Goal: Check status: Check status

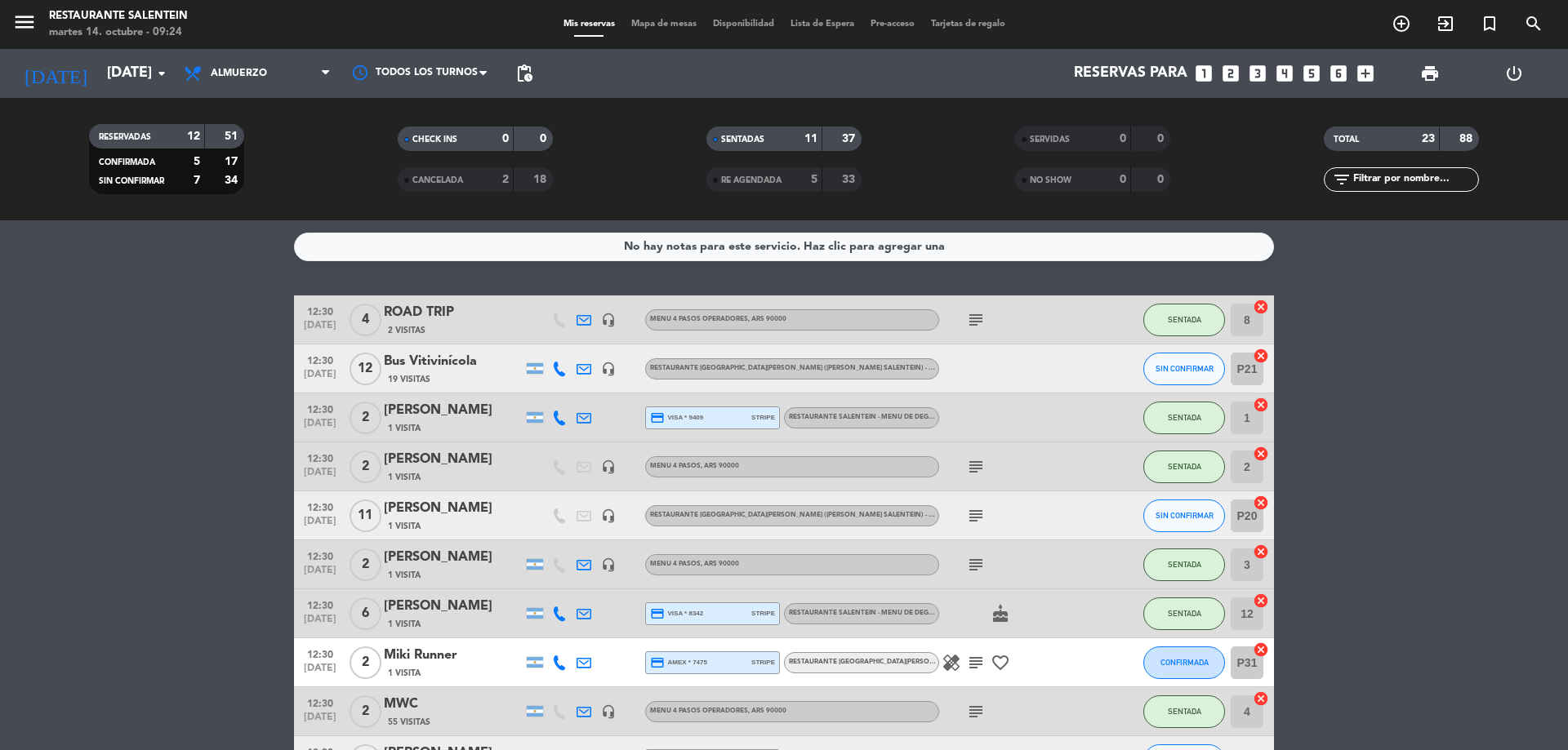
scroll to position [398, 0]
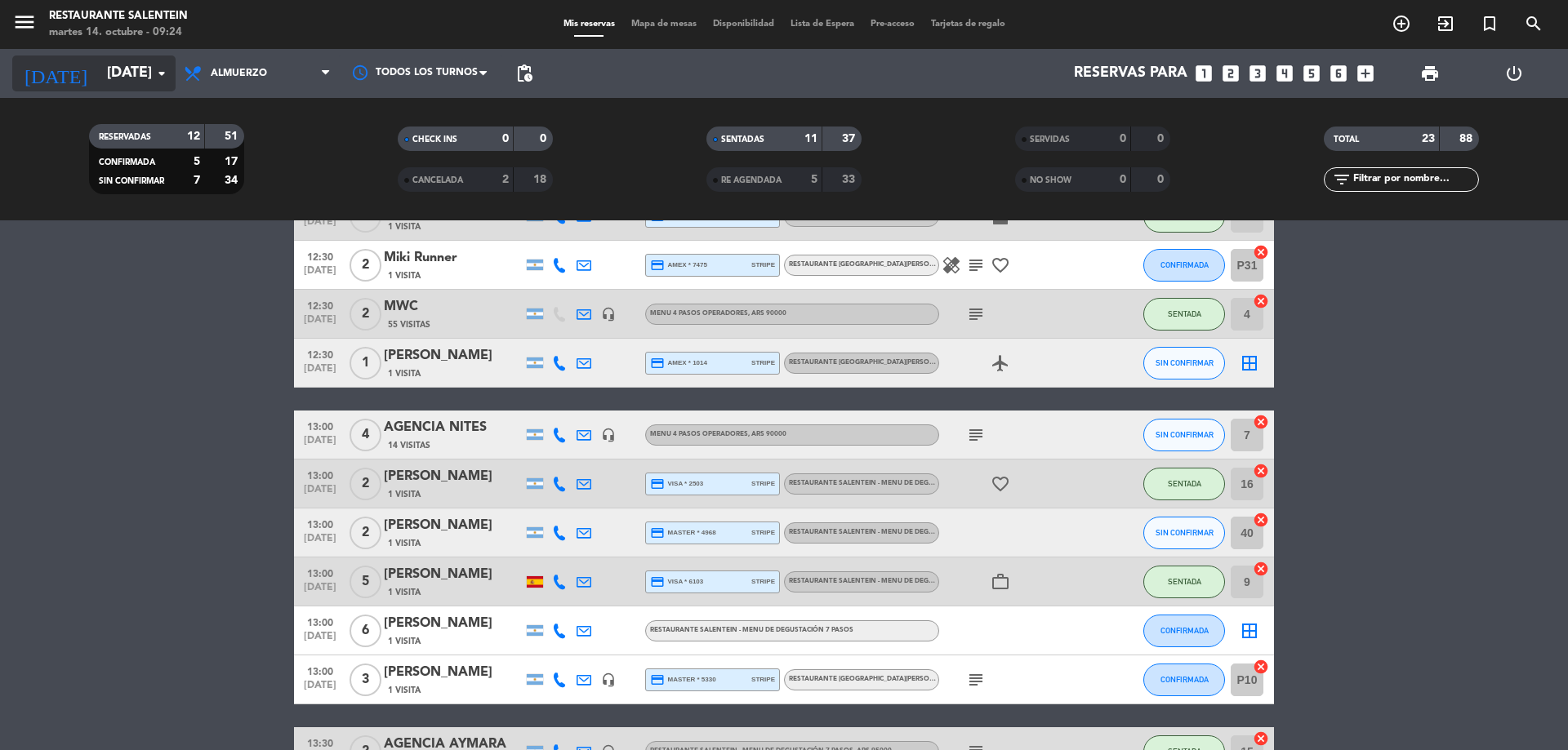
click at [122, 78] on input "[DATE]" at bounding box center [194, 73] width 189 height 32
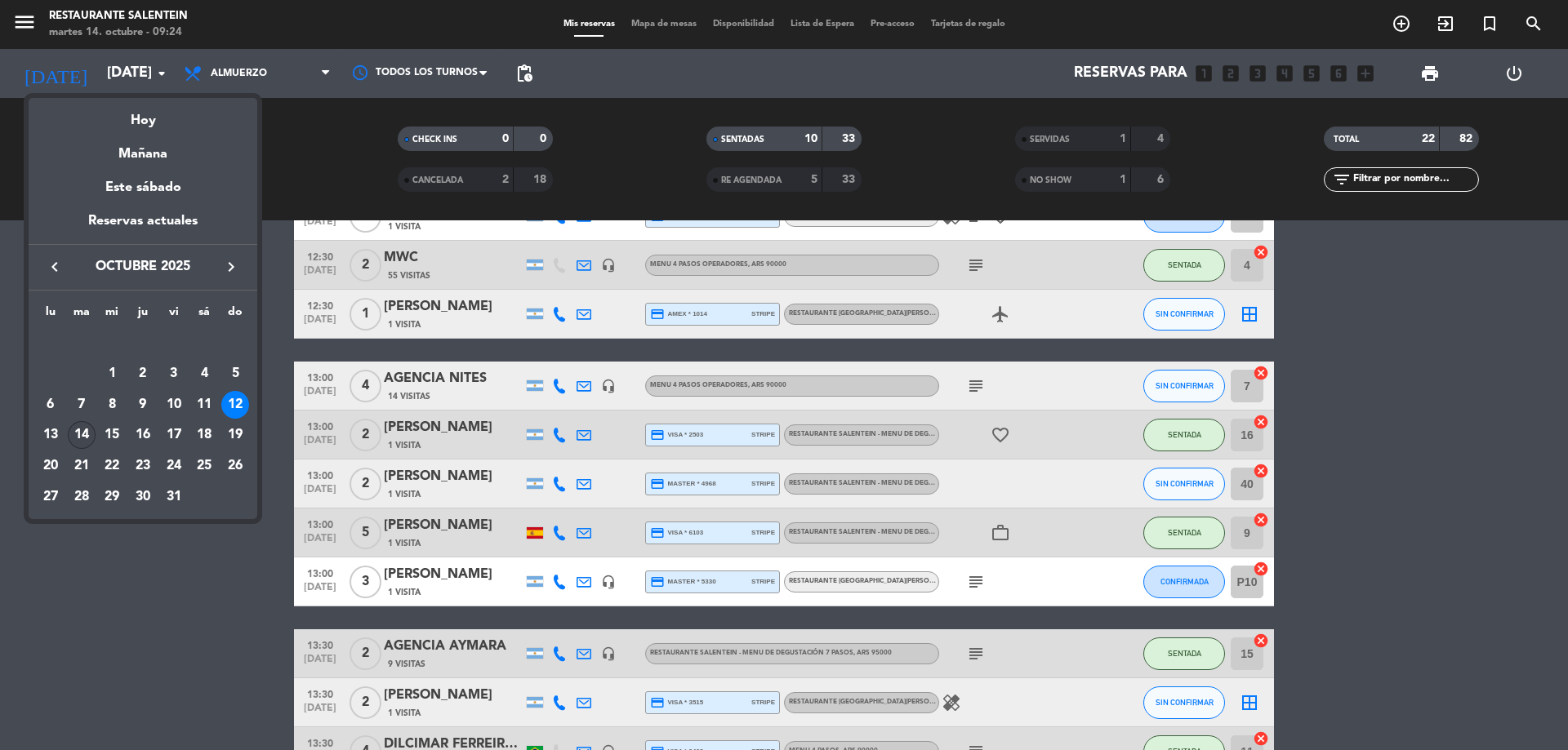
click at [77, 435] on div "14" at bounding box center [81, 435] width 28 height 28
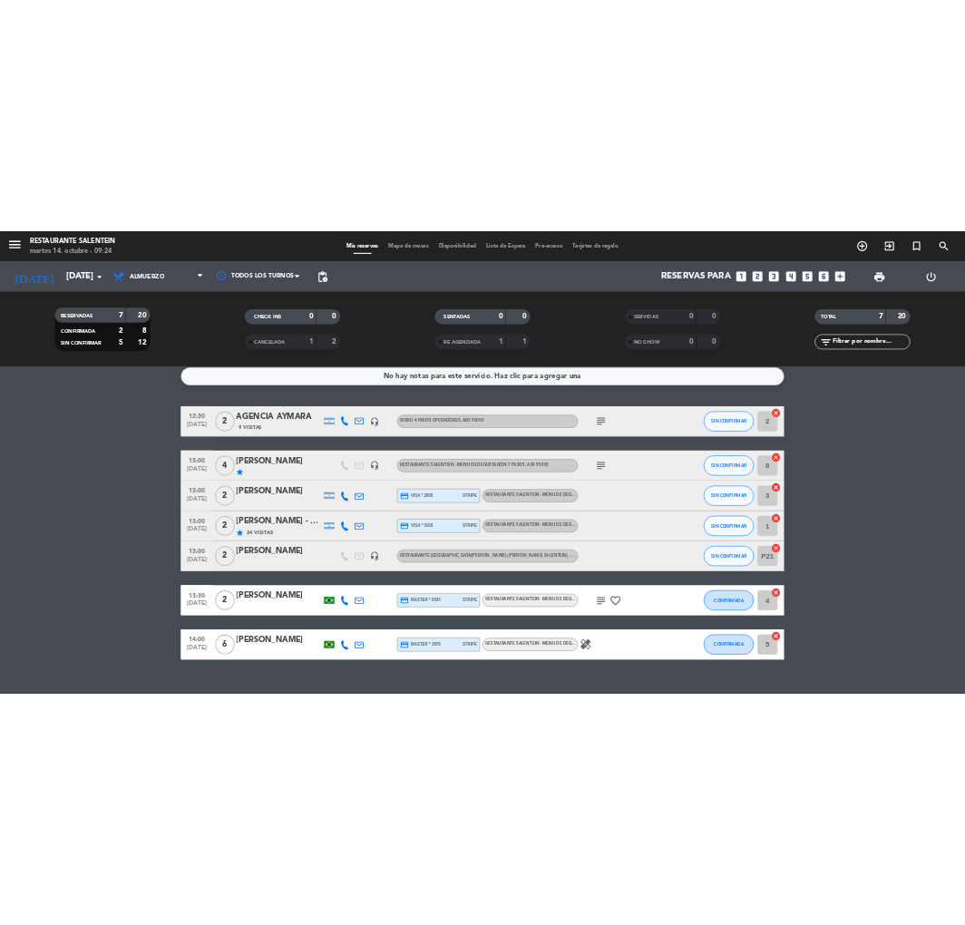
scroll to position [0, 0]
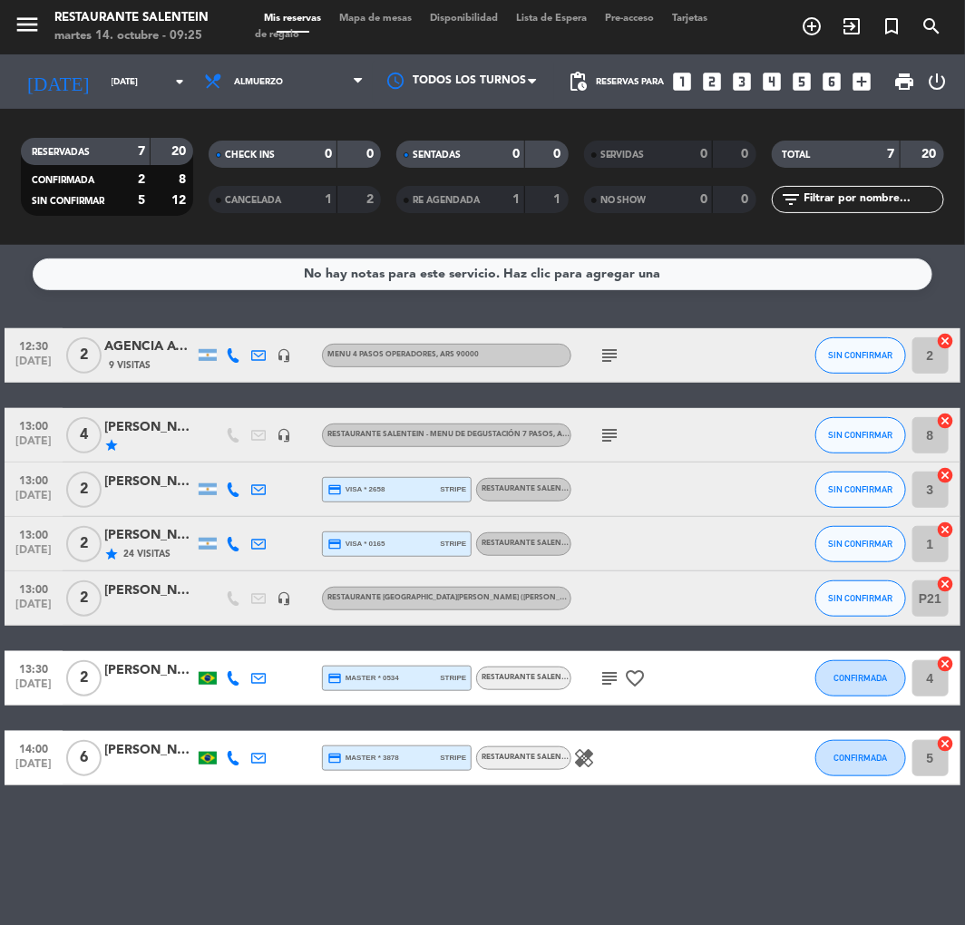
drag, startPoint x: 788, startPoint y: 0, endPoint x: 483, endPoint y: 848, distance: 900.8
click at [483, 832] on div "No hay notas para este servicio. Haz clic para agregar una 12:30 [DATE] 2 AGENC…" at bounding box center [482, 585] width 965 height 680
click at [141, 84] on input "[DATE]" at bounding box center [163, 82] width 122 height 28
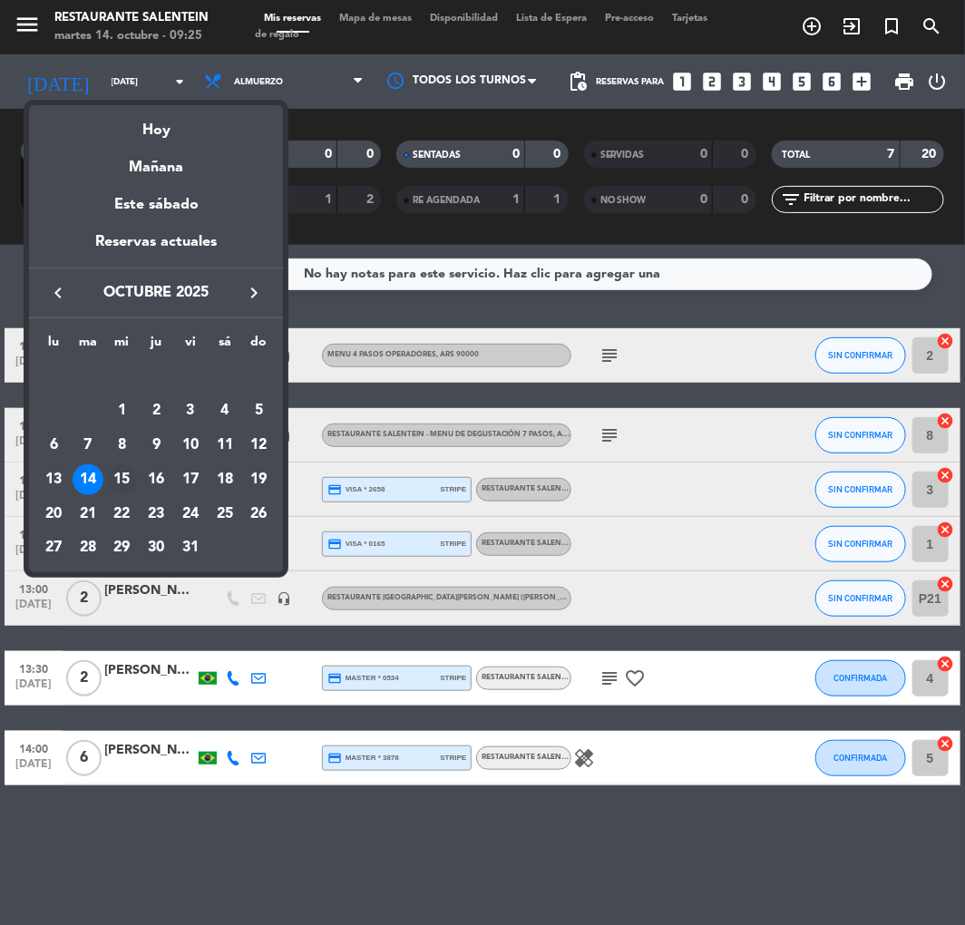
click at [120, 474] on div "15" at bounding box center [122, 479] width 31 height 31
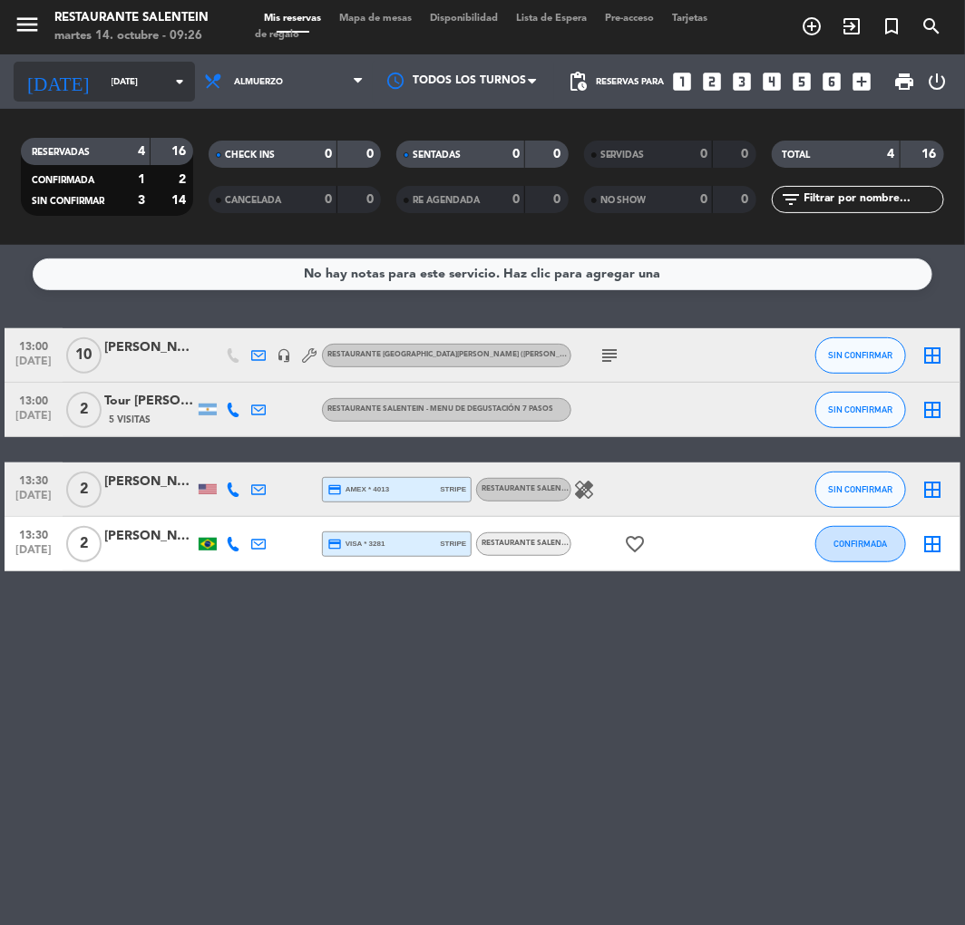
click at [152, 82] on input "[DATE]" at bounding box center [163, 82] width 122 height 28
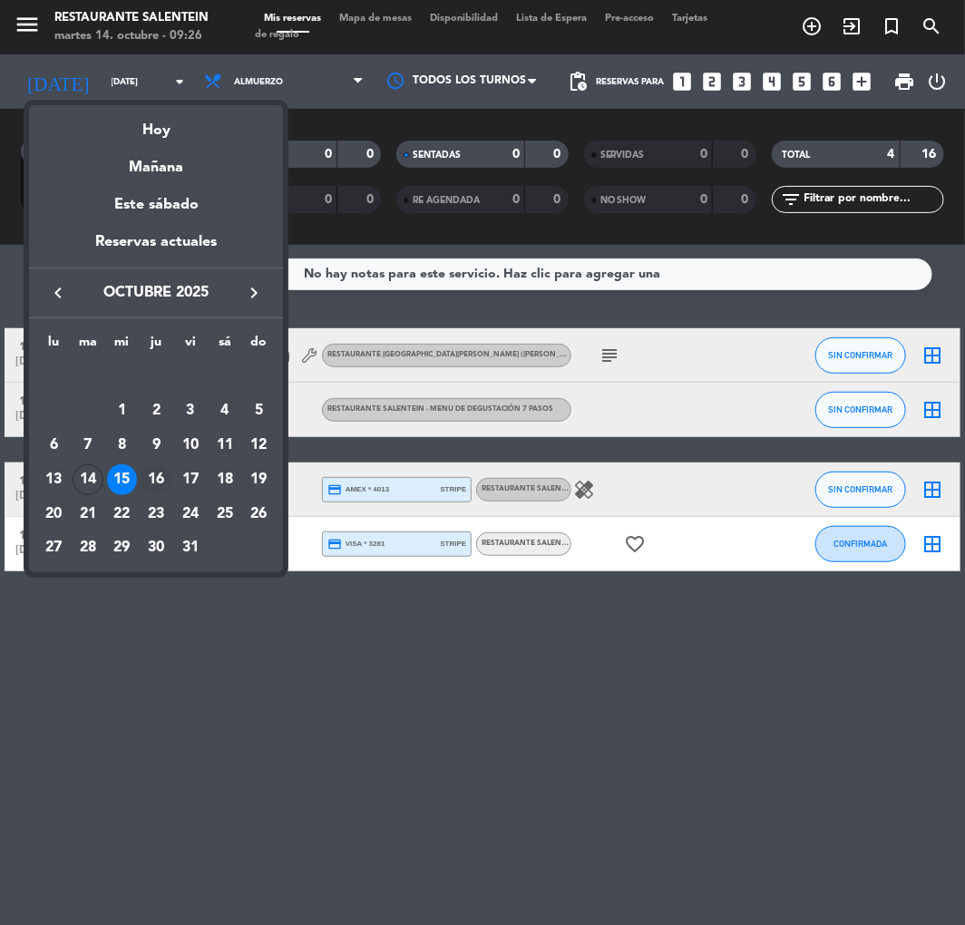
click at [155, 479] on div "16" at bounding box center [156, 479] width 31 height 31
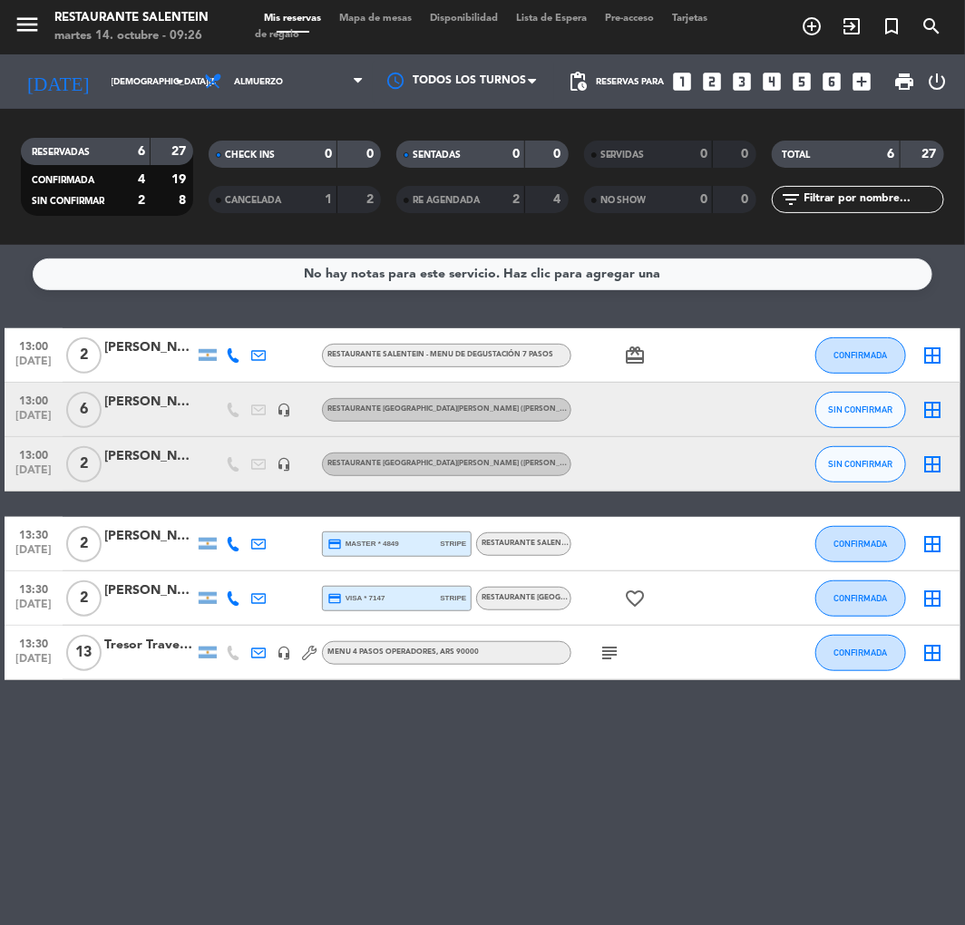
click at [512, 597] on span "RESTAURANTE [GEOGRAPHIC_DATA][PERSON_NAME] ([PERSON_NAME] Salentein) - A la car…" at bounding box center [656, 597] width 351 height 7
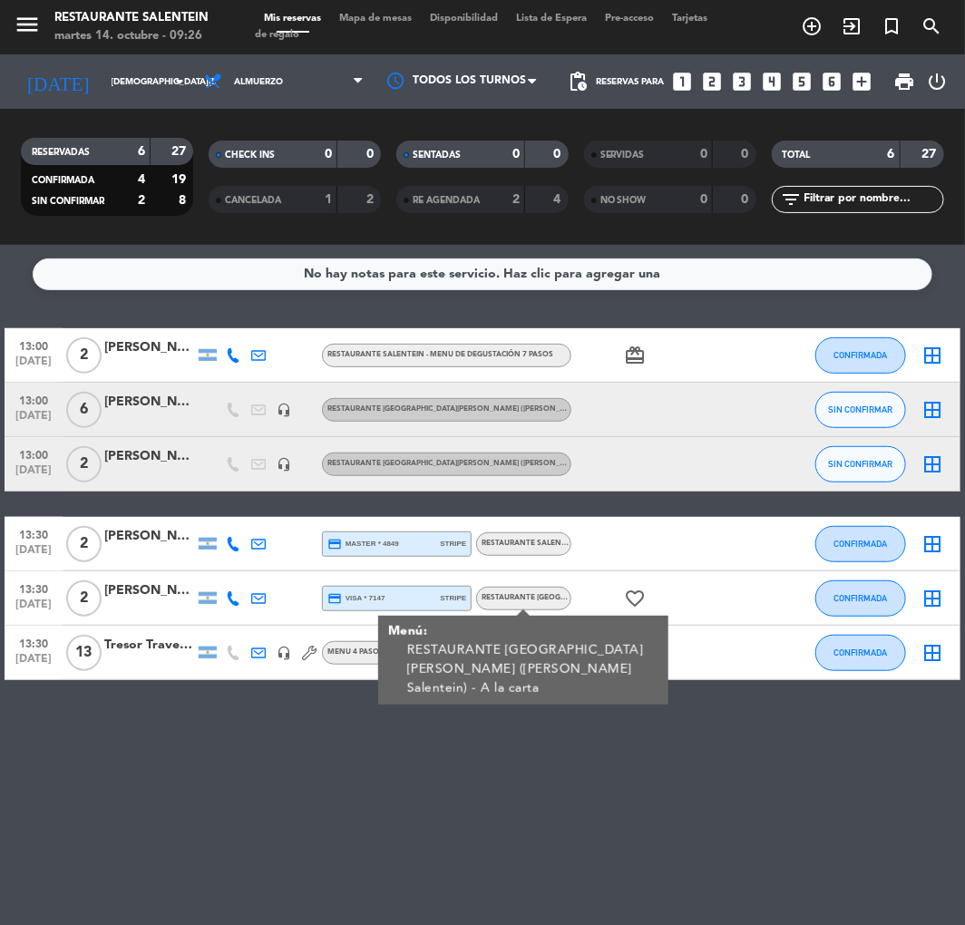
click at [512, 597] on span "RESTAURANTE [GEOGRAPHIC_DATA][PERSON_NAME] ([PERSON_NAME] Salentein) - A la car…" at bounding box center [656, 597] width 351 height 7
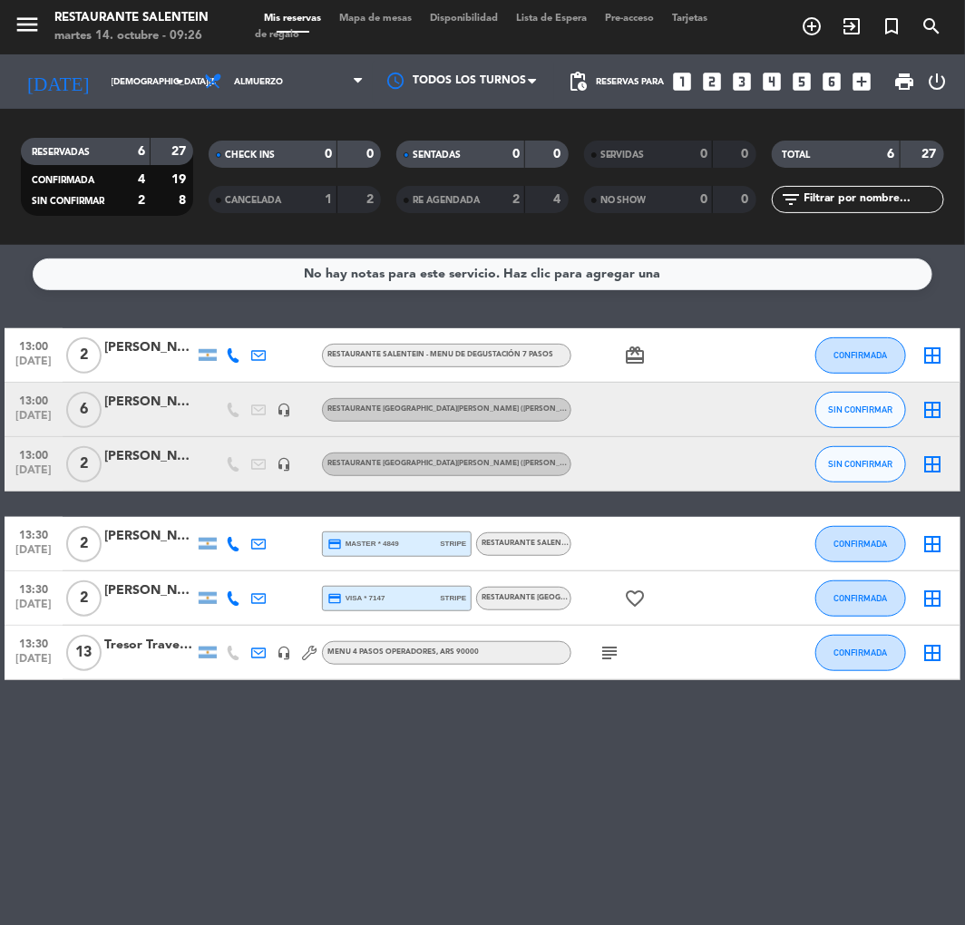
click at [509, 538] on div "RESTAURANTE SALENTEIN - Menu de Degustación 7 pasos" at bounding box center [525, 544] width 89 height 12
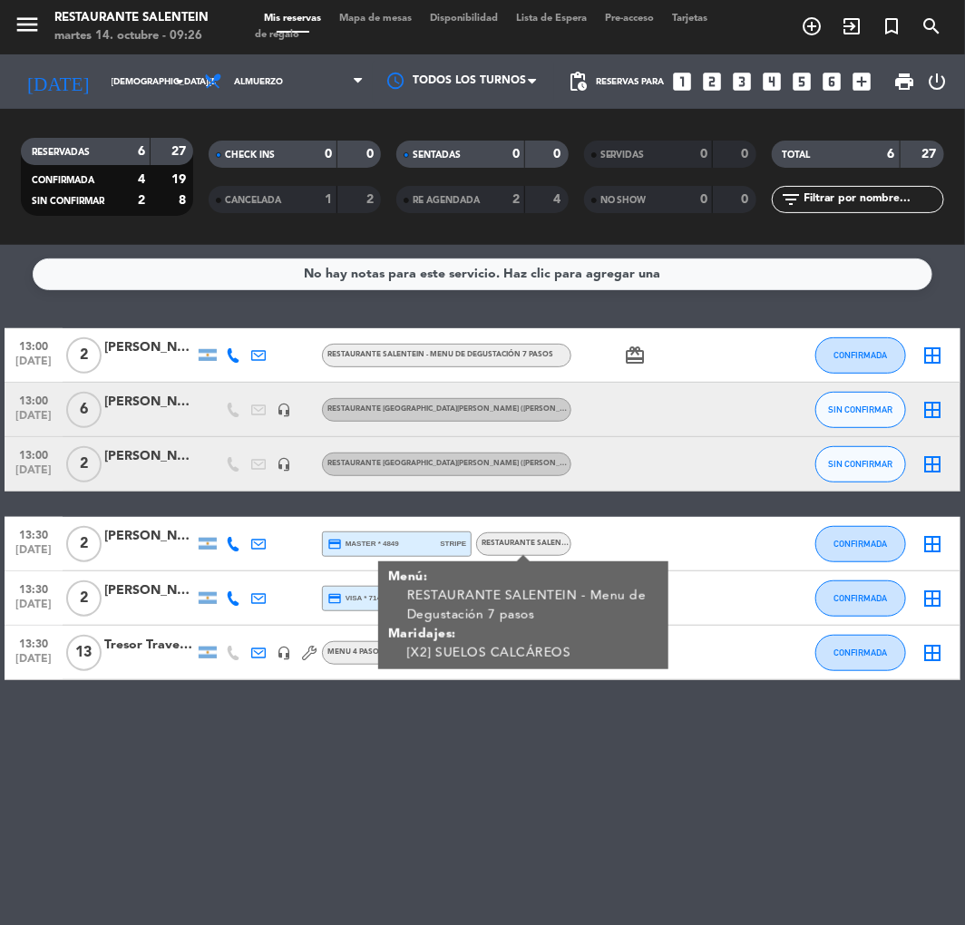
click at [509, 538] on div "RESTAURANTE SALENTEIN - Menu de Degustación 7 pasos" at bounding box center [525, 544] width 89 height 12
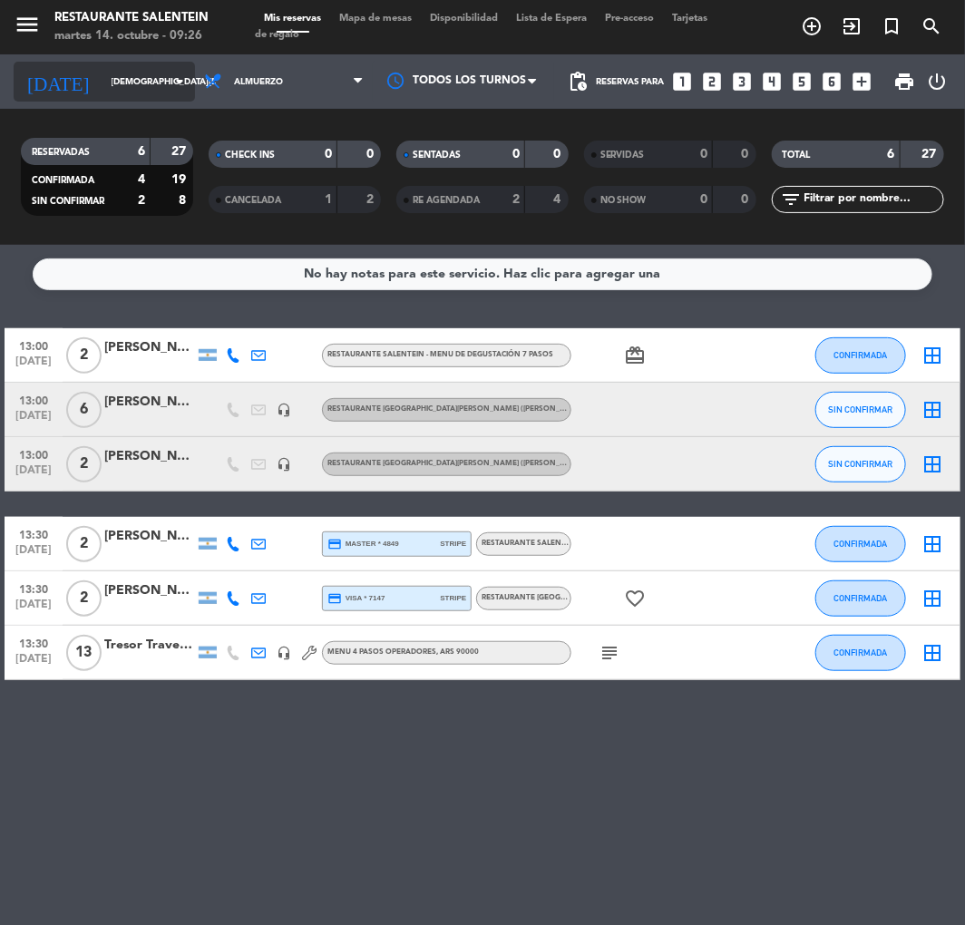
click at [157, 82] on input "[DEMOGRAPHIC_DATA][DATE]" at bounding box center [163, 82] width 122 height 28
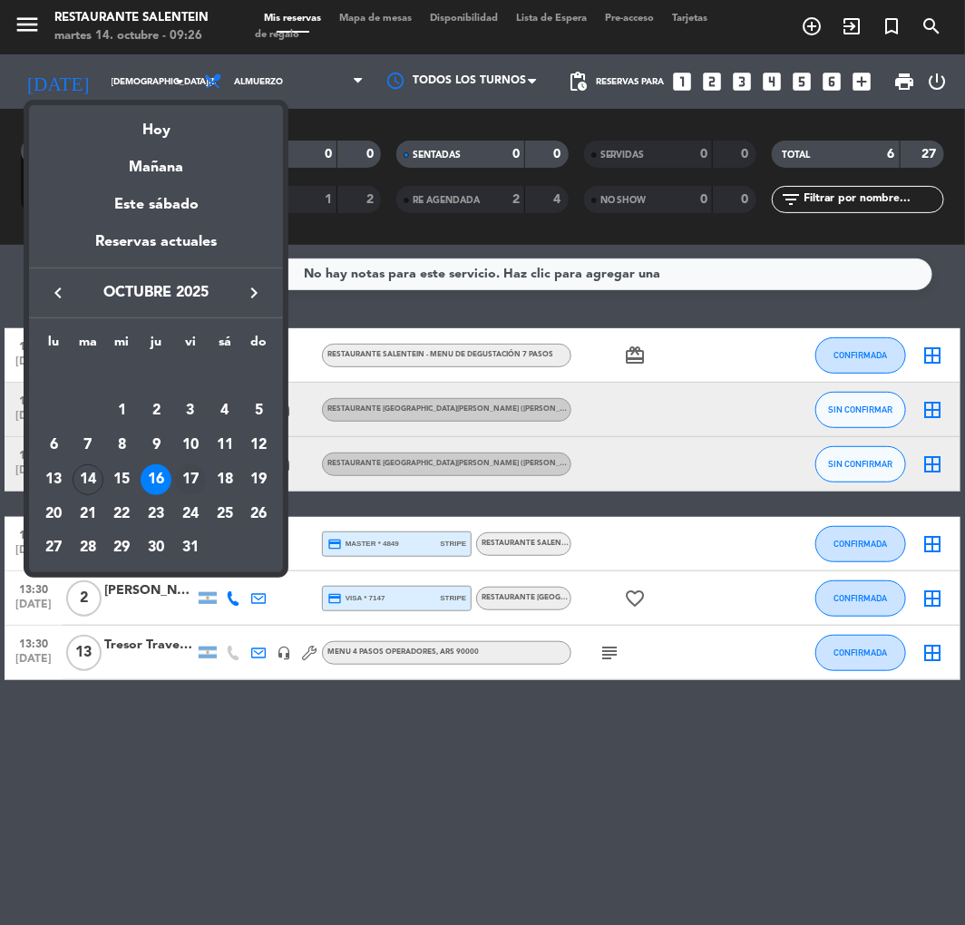
click at [187, 477] on div "17" at bounding box center [190, 479] width 31 height 31
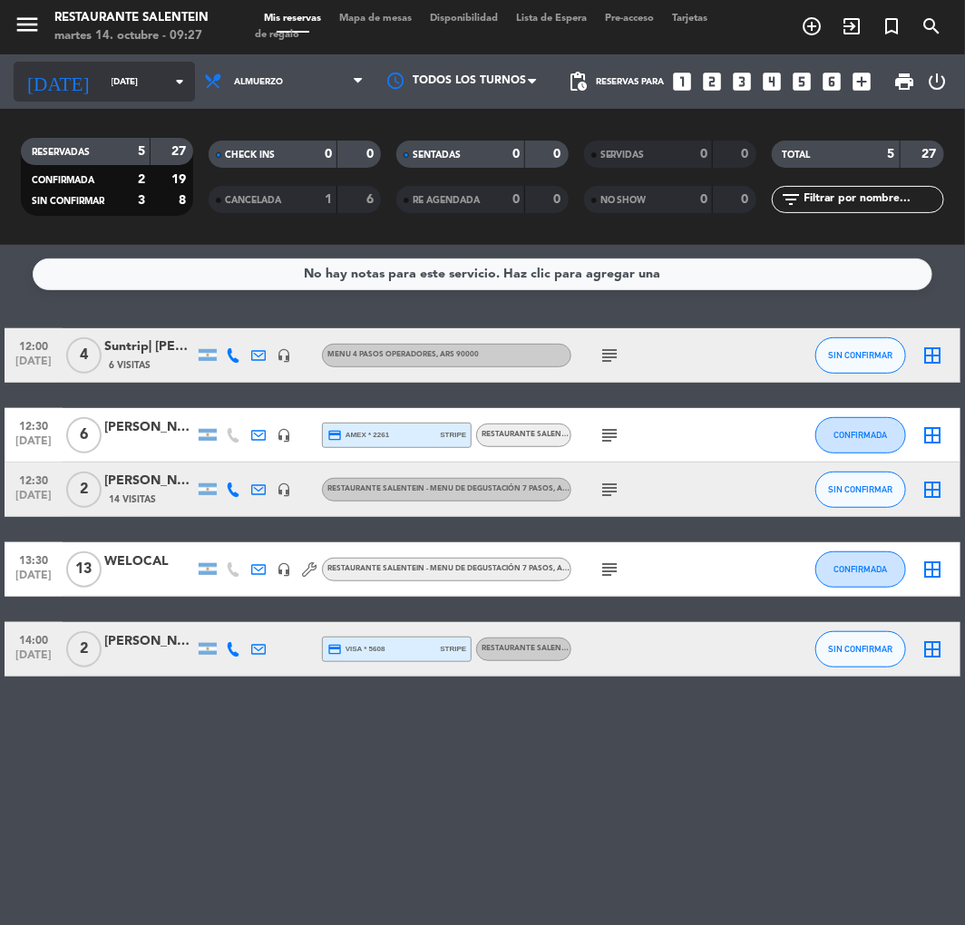
click at [104, 78] on input "[DATE]" at bounding box center [163, 82] width 122 height 28
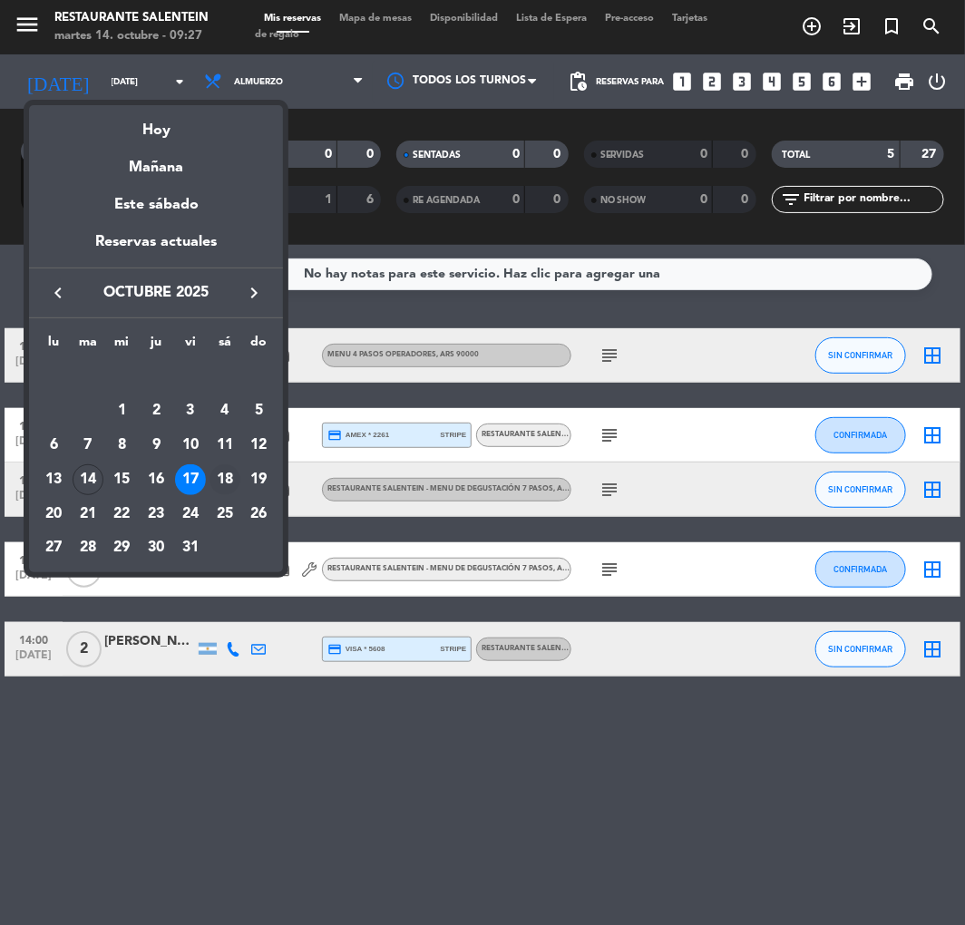
click at [228, 473] on div "18" at bounding box center [224, 479] width 31 height 31
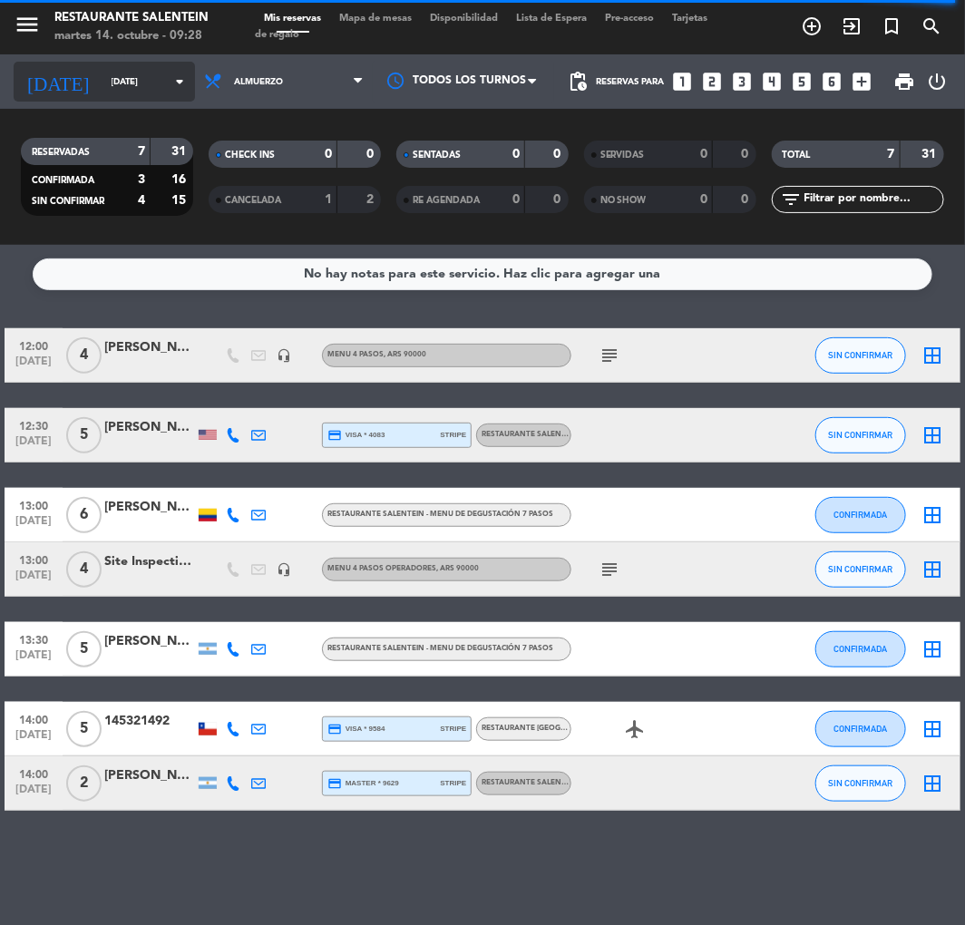
click at [141, 89] on input "[DATE]" at bounding box center [163, 82] width 122 height 28
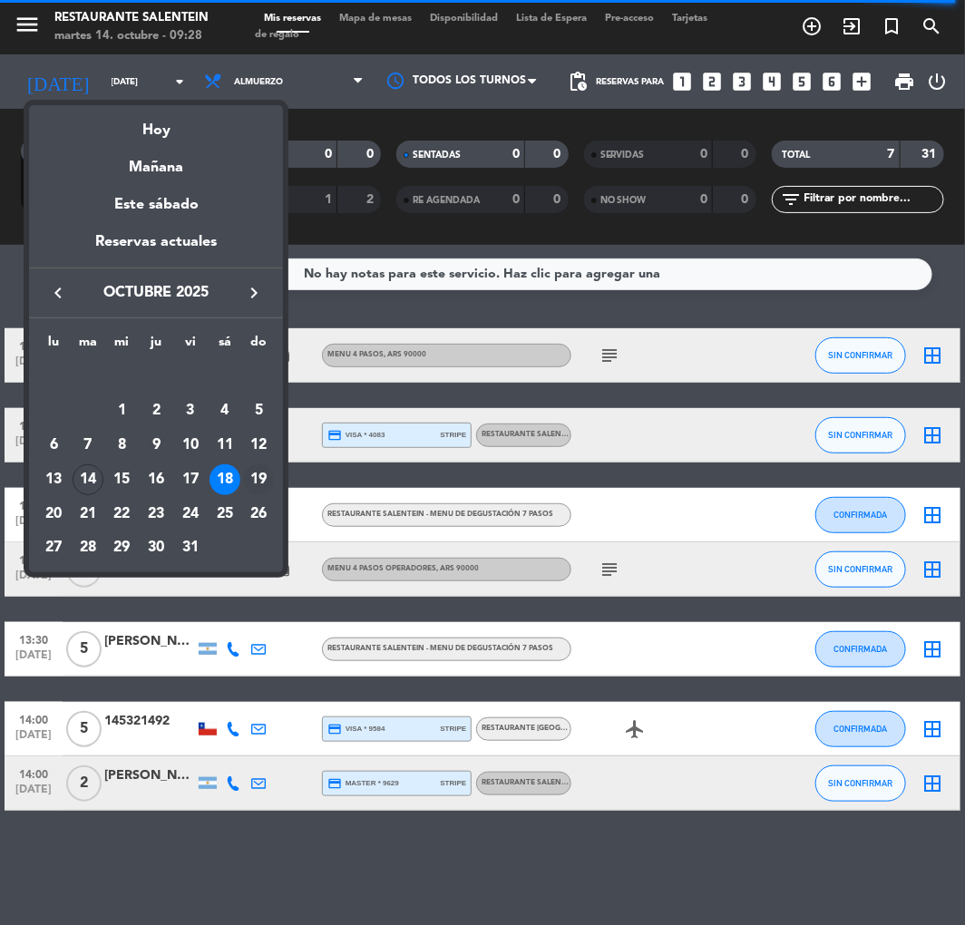
click at [263, 475] on div "19" at bounding box center [258, 479] width 31 height 31
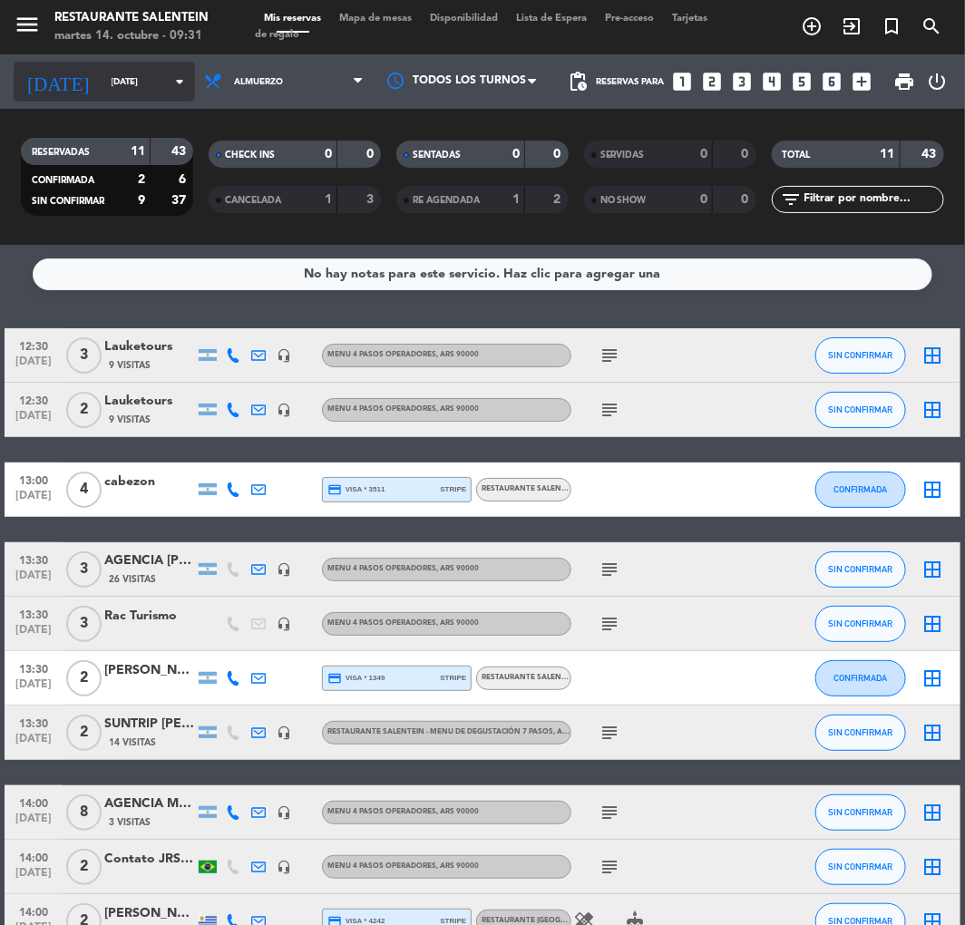
click at [136, 80] on input "[DATE]" at bounding box center [163, 82] width 122 height 28
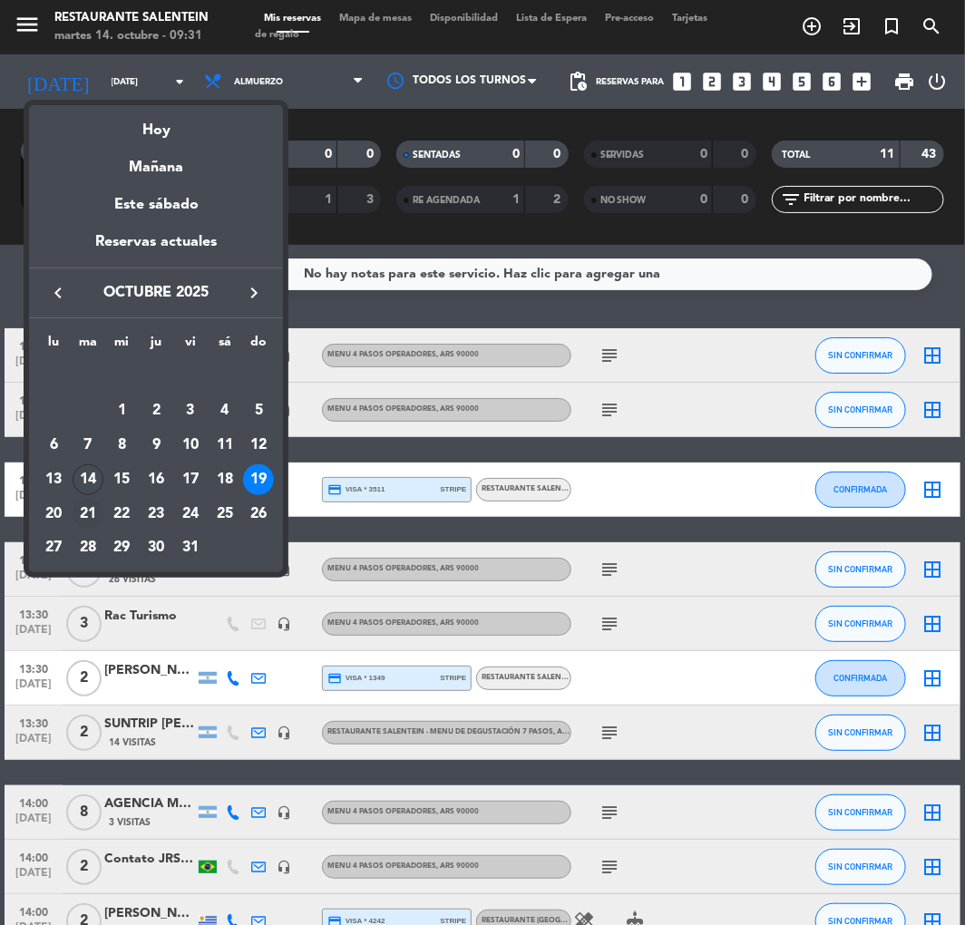
click at [87, 517] on div "21" at bounding box center [88, 514] width 31 height 31
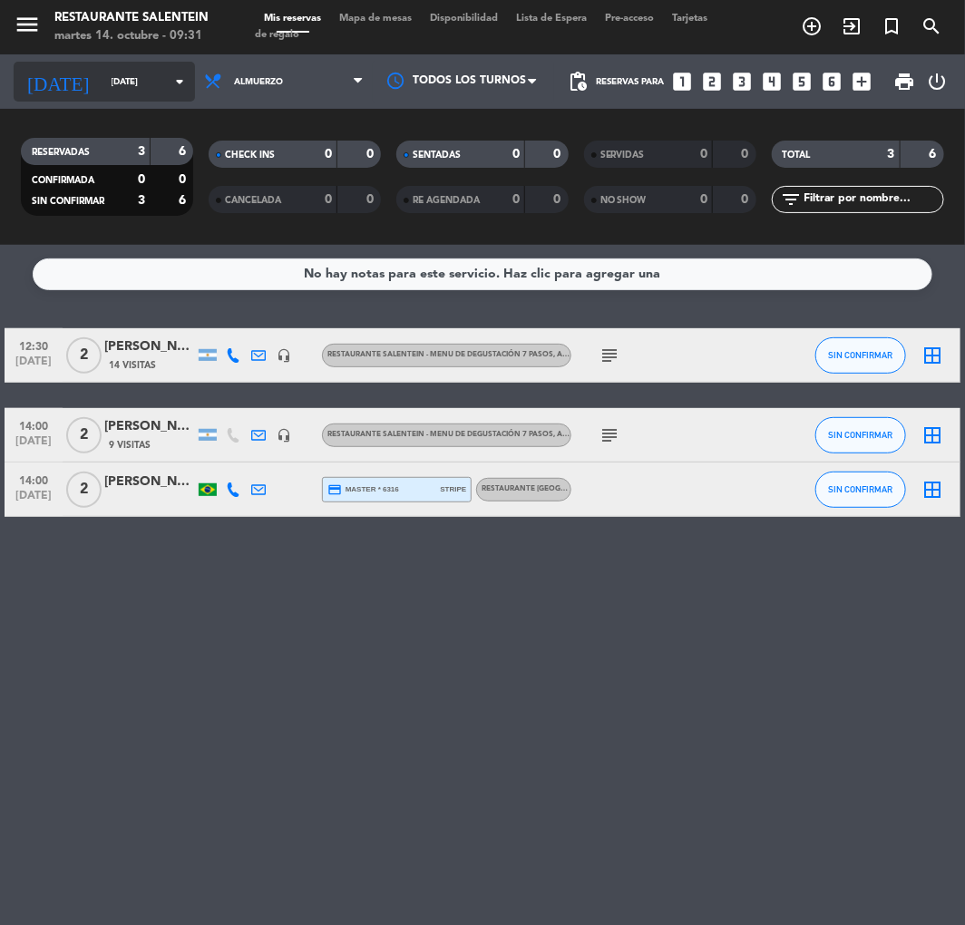
click at [112, 66] on div "[DATE] [DATE] arrow_drop_down" at bounding box center [104, 82] width 181 height 40
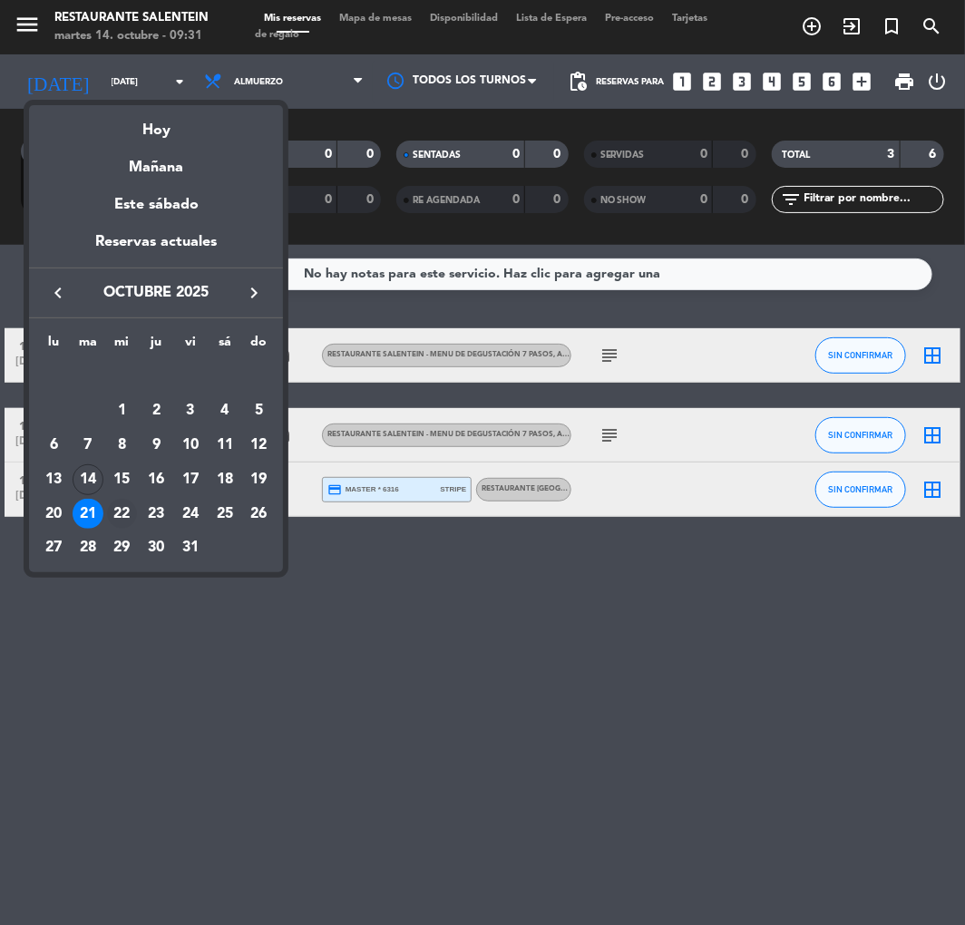
click at [116, 509] on div "22" at bounding box center [122, 514] width 31 height 31
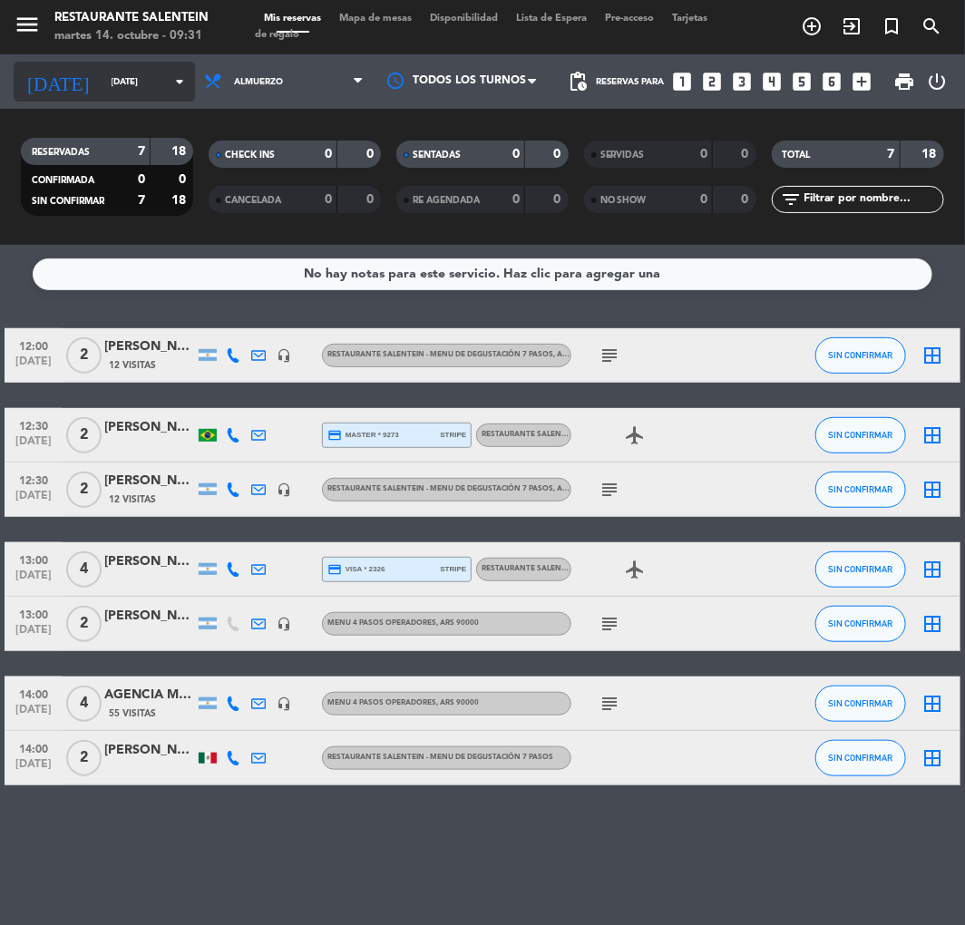
click at [109, 80] on input "[DATE]" at bounding box center [163, 82] width 122 height 28
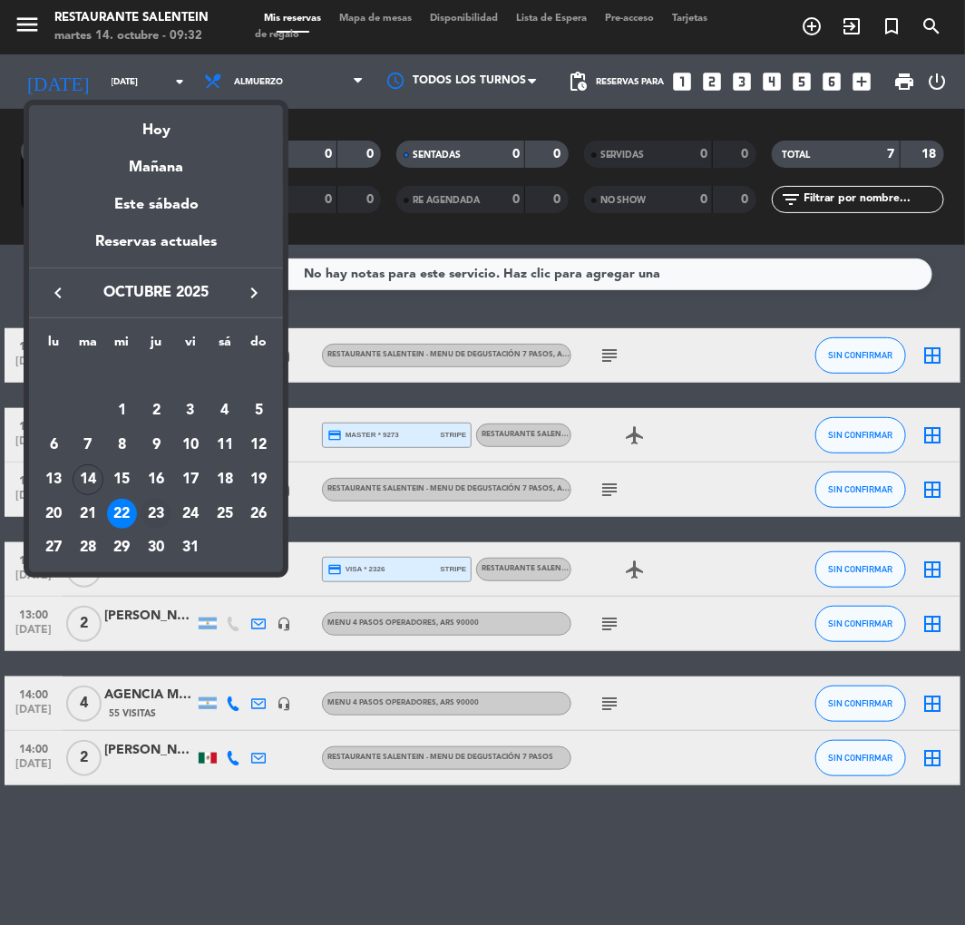
click at [151, 513] on div "23" at bounding box center [156, 514] width 31 height 31
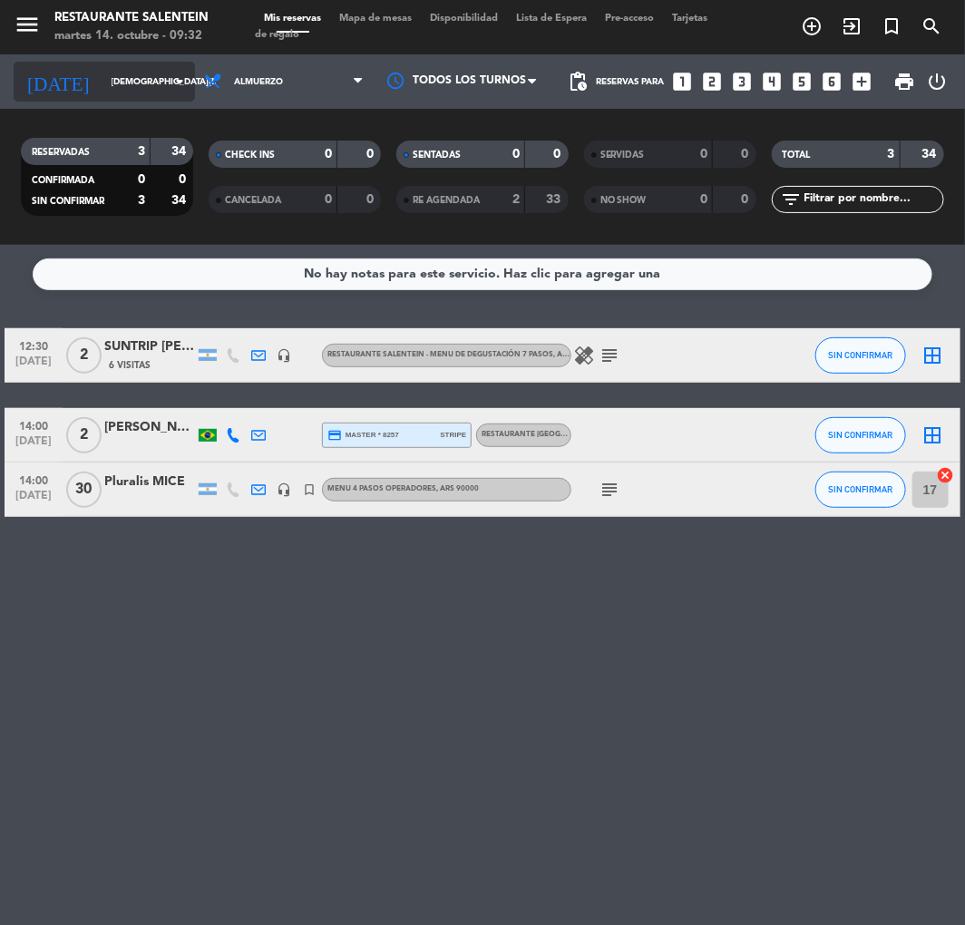
click at [125, 80] on input "[DEMOGRAPHIC_DATA][DATE]" at bounding box center [163, 82] width 122 height 28
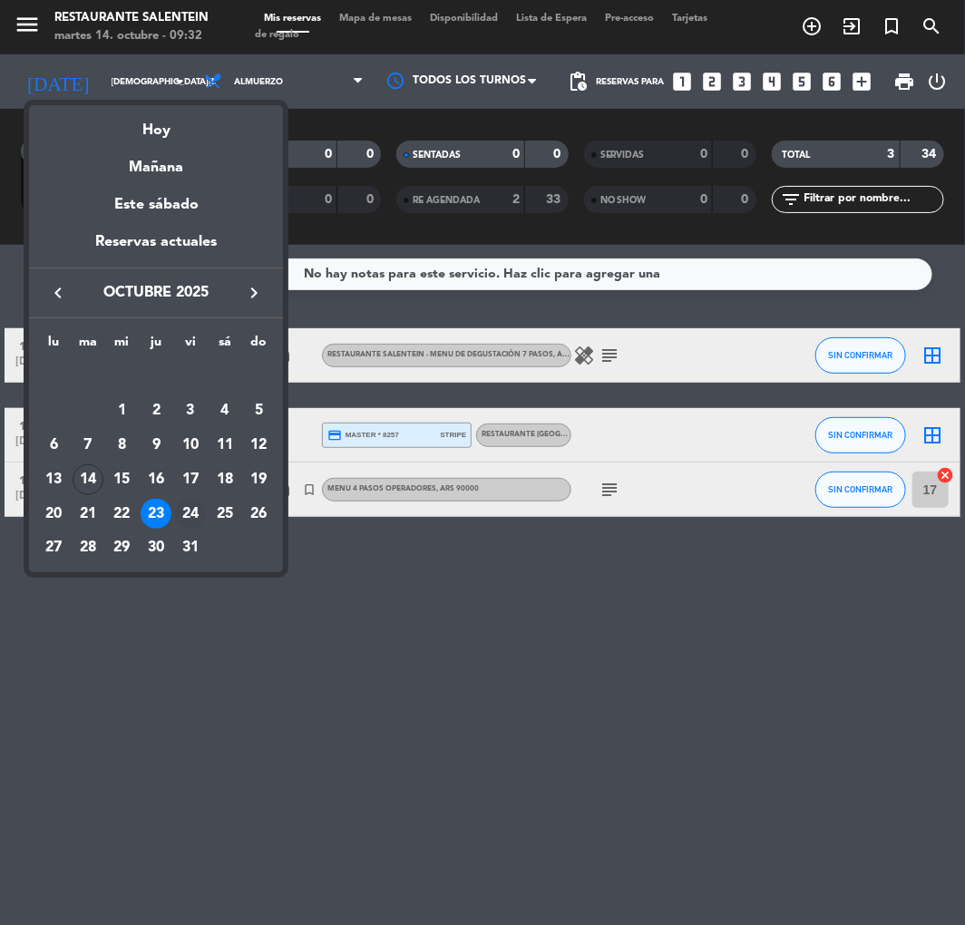
click at [185, 509] on div "24" at bounding box center [190, 514] width 31 height 31
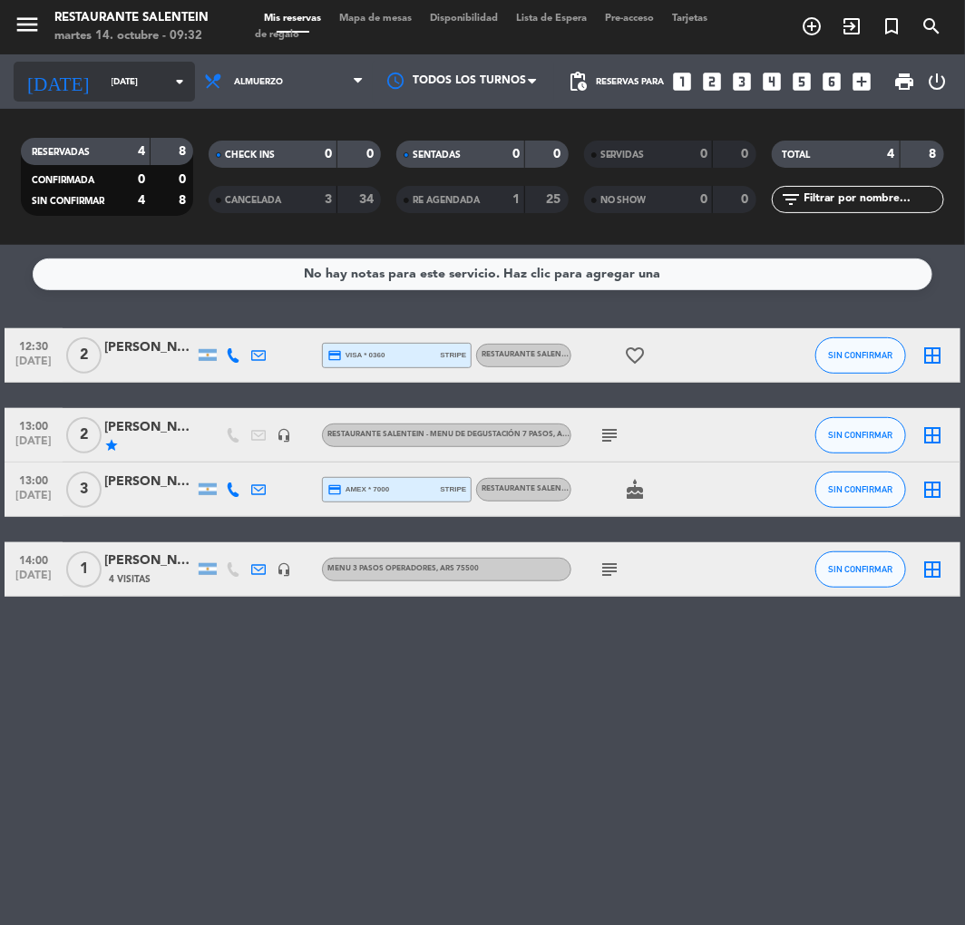
click at [115, 74] on input "[DATE]" at bounding box center [163, 82] width 122 height 28
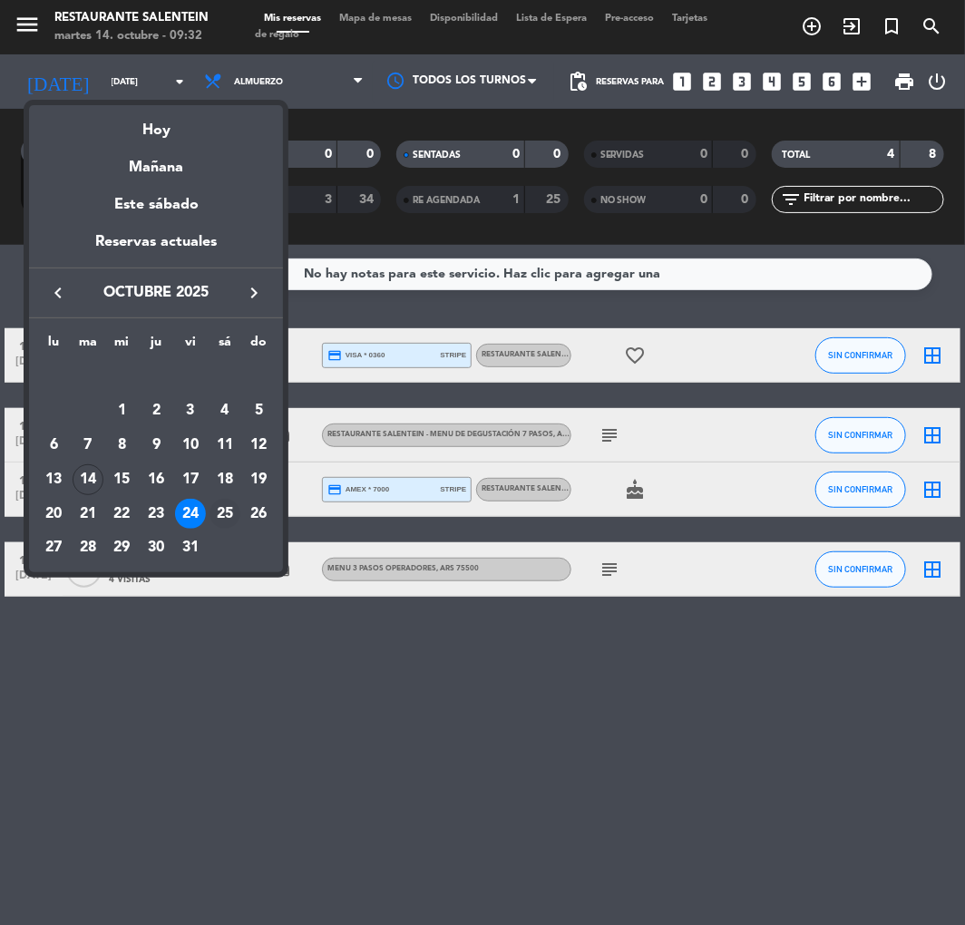
click at [225, 511] on div "25" at bounding box center [224, 514] width 31 height 31
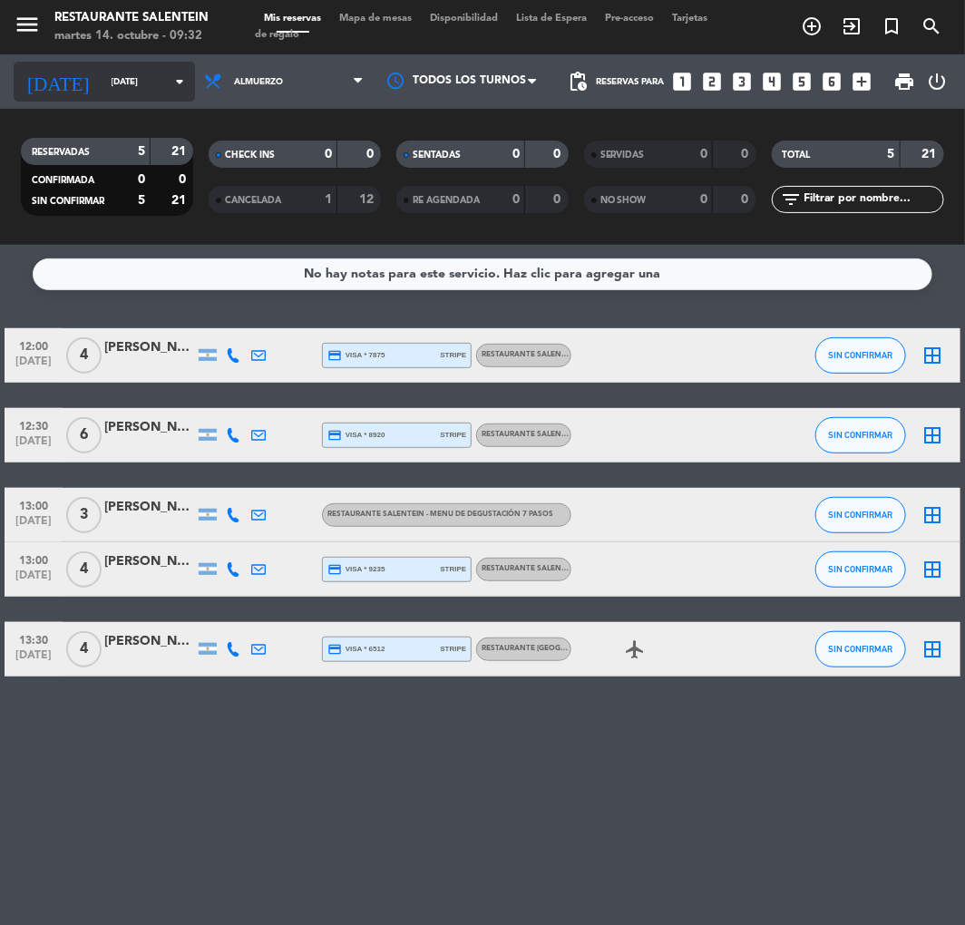
click at [138, 84] on input "[DATE]" at bounding box center [163, 82] width 122 height 28
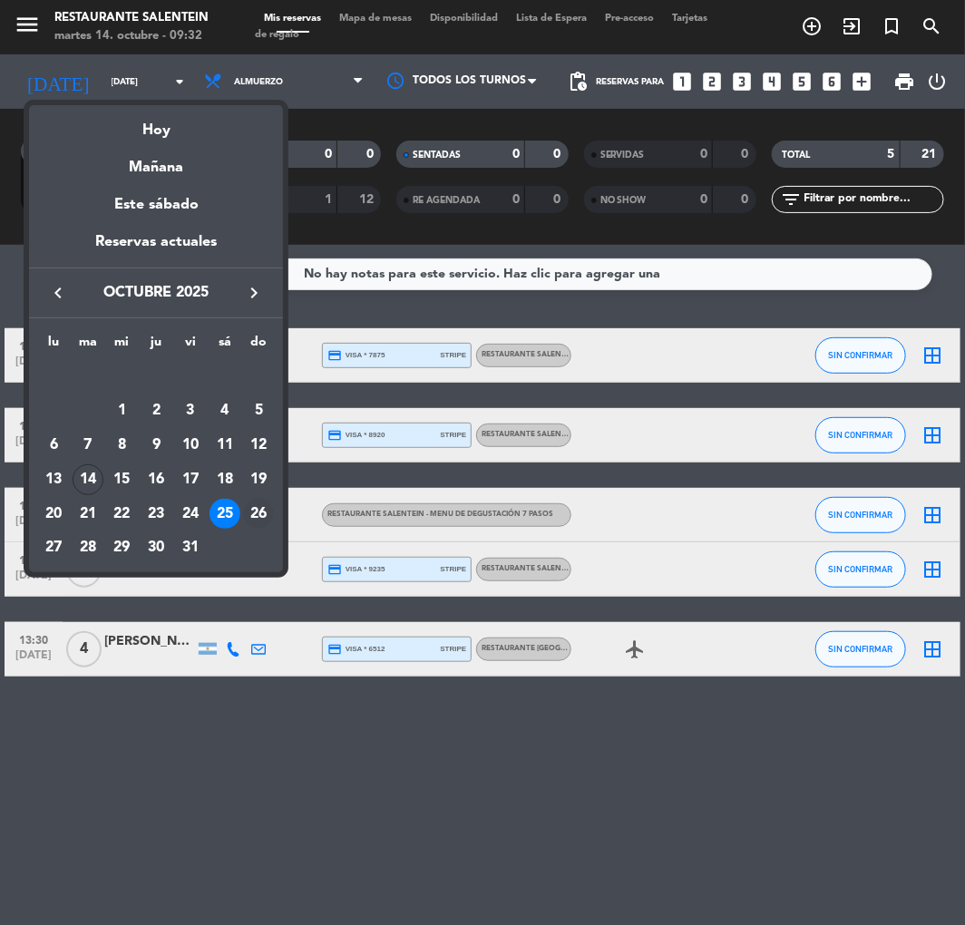
click at [251, 513] on div "26" at bounding box center [258, 514] width 31 height 31
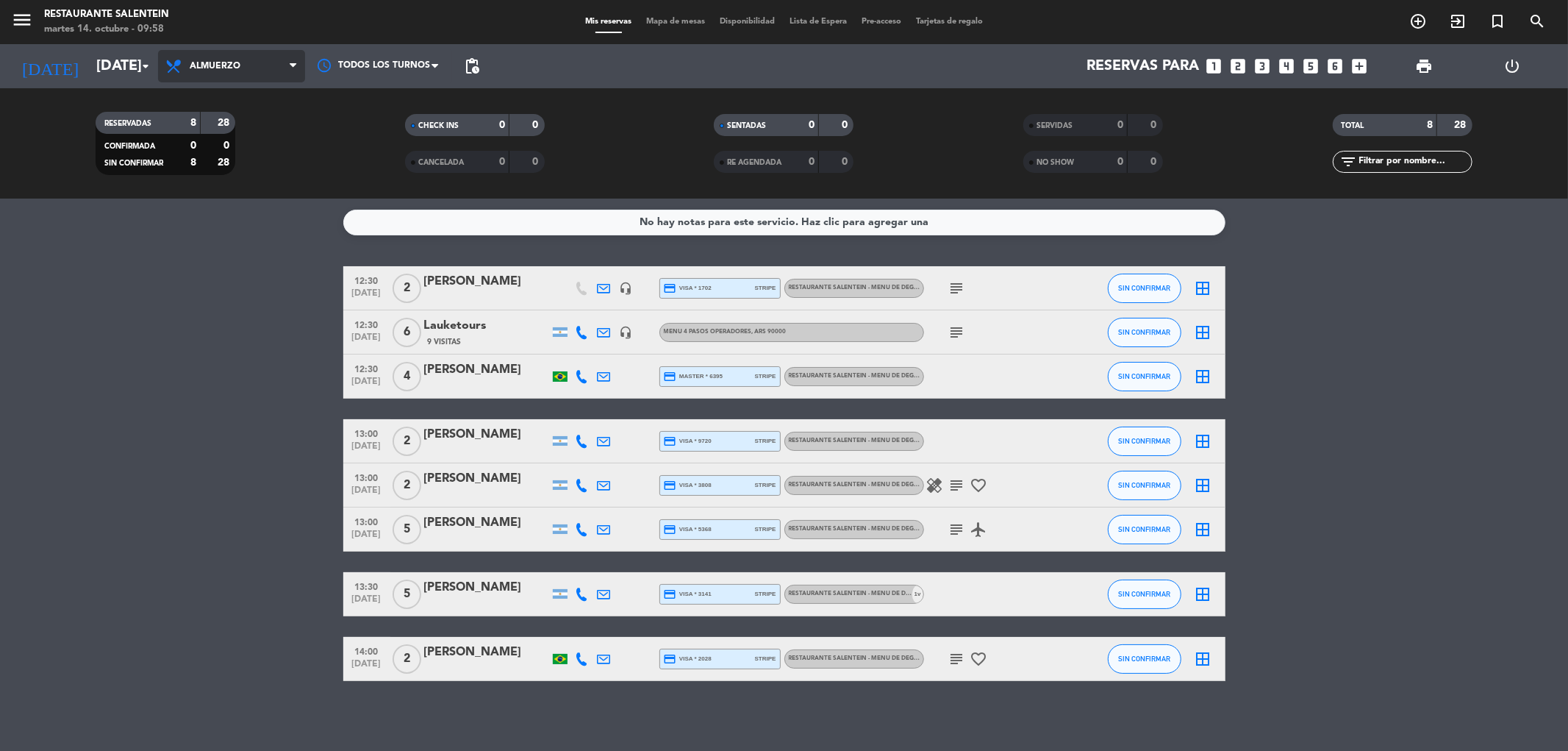
click at [289, 67] on icon at bounding box center [293, 66] width 6 height 12
click at [289, 68] on icon at bounding box center [293, 66] width 6 height 12
click at [126, 67] on input "[DATE]" at bounding box center [182, 67] width 186 height 32
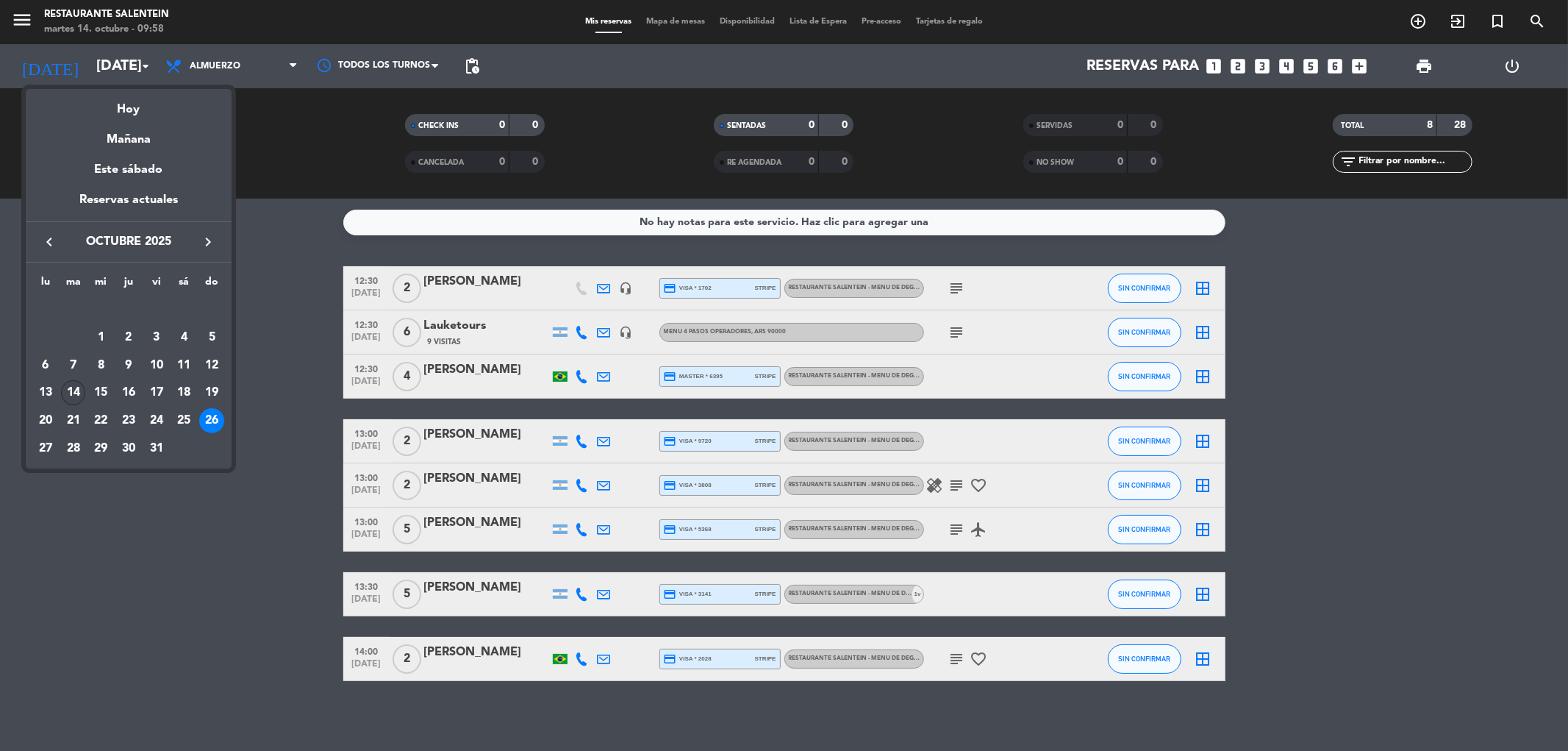
click at [75, 384] on div "14" at bounding box center [73, 393] width 25 height 25
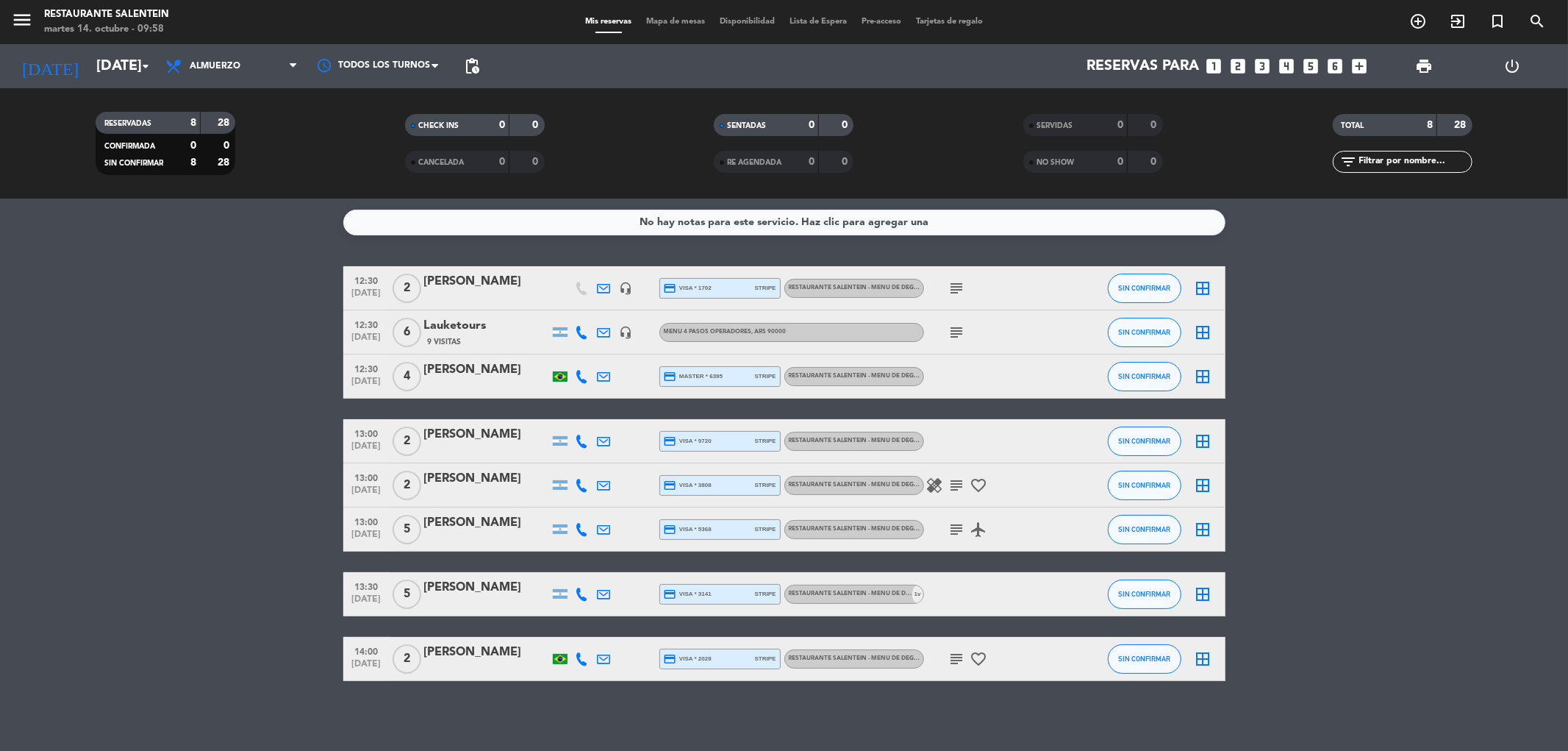
type input "[DATE]"
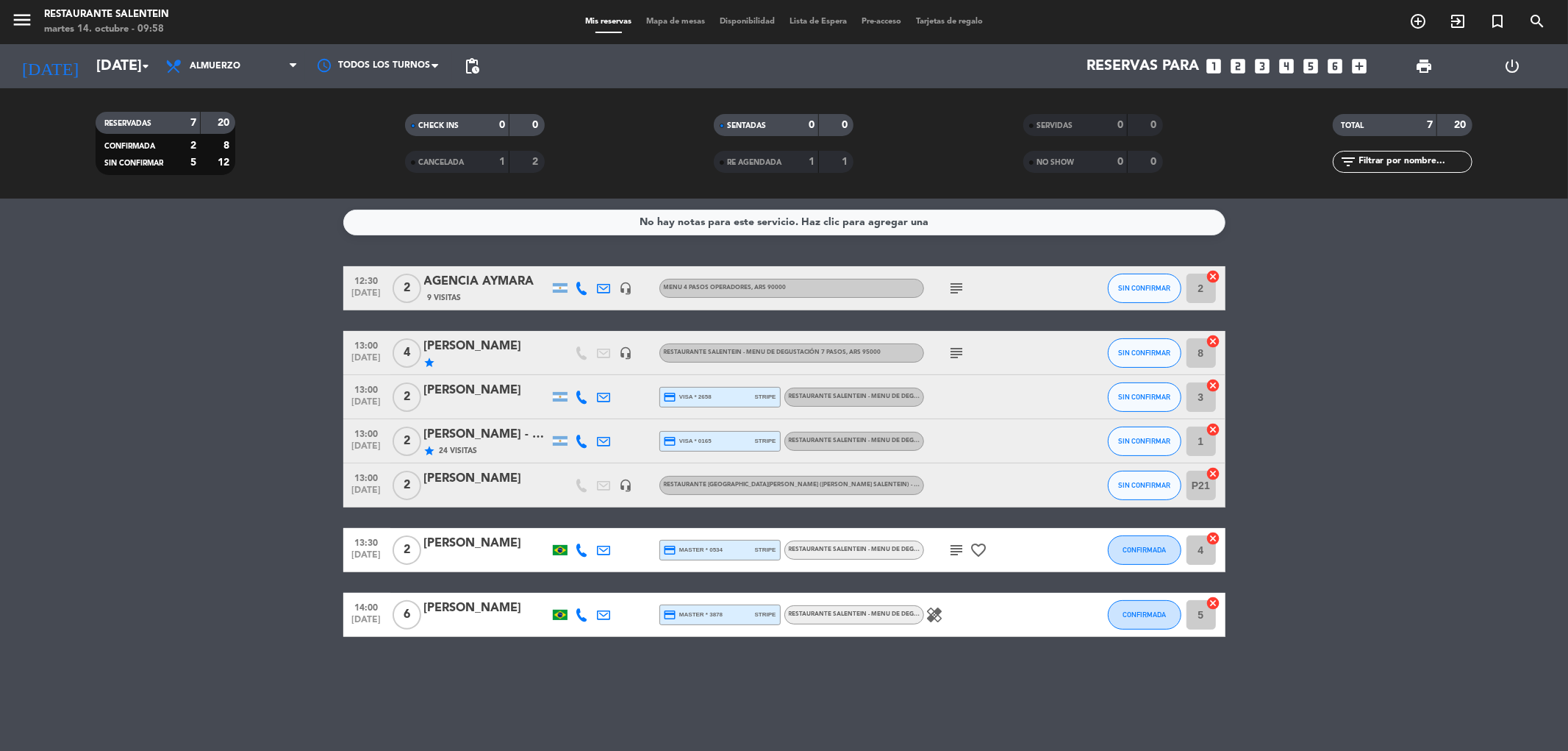
click at [815, 432] on div "RESTAURANTE SALENTEIN - Menu de Degustación 7 pasos" at bounding box center [854, 441] width 139 height 19
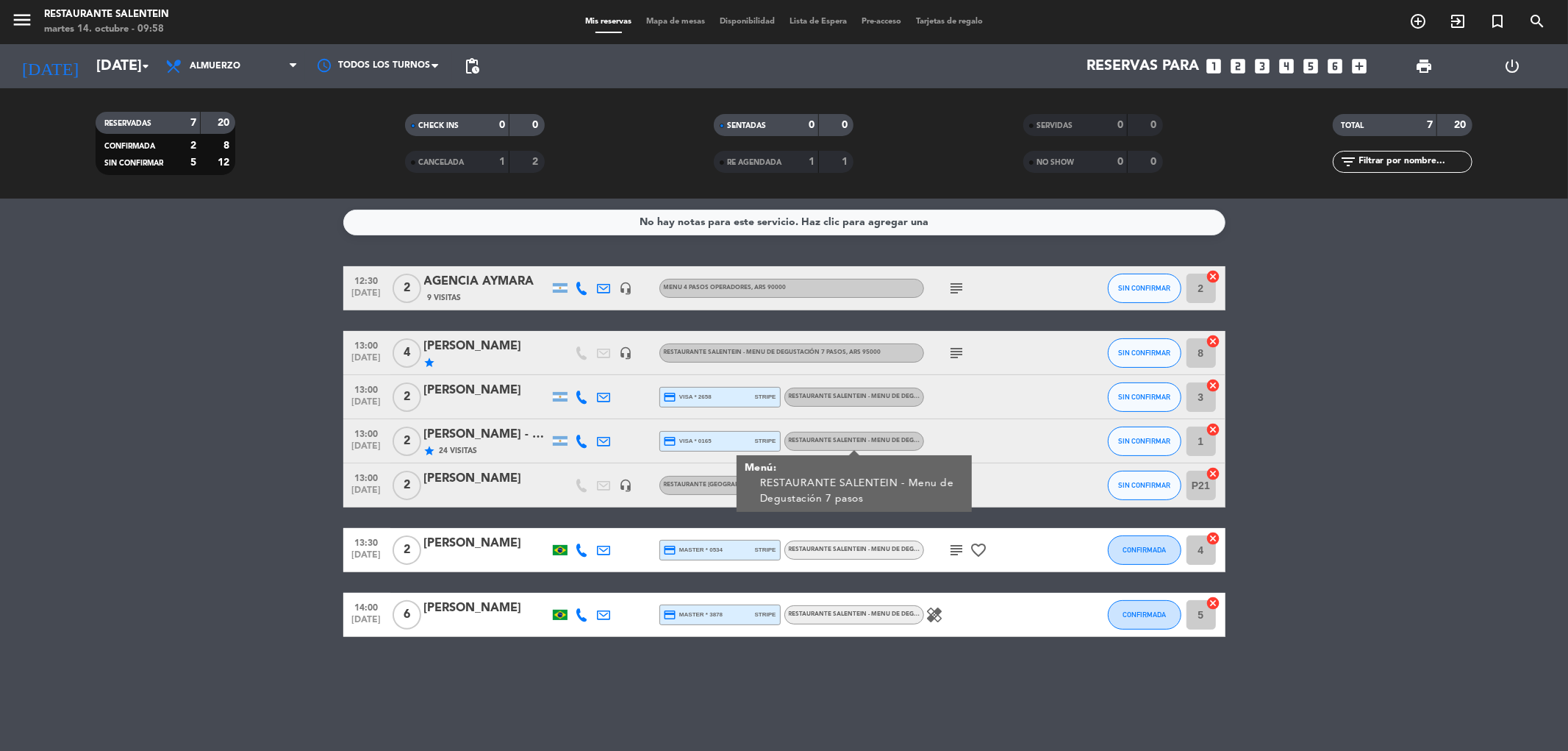
click at [825, 395] on span "RESTAURANTE SALENTEIN - Menu de Degustación 7 pasos" at bounding box center [880, 396] width 183 height 6
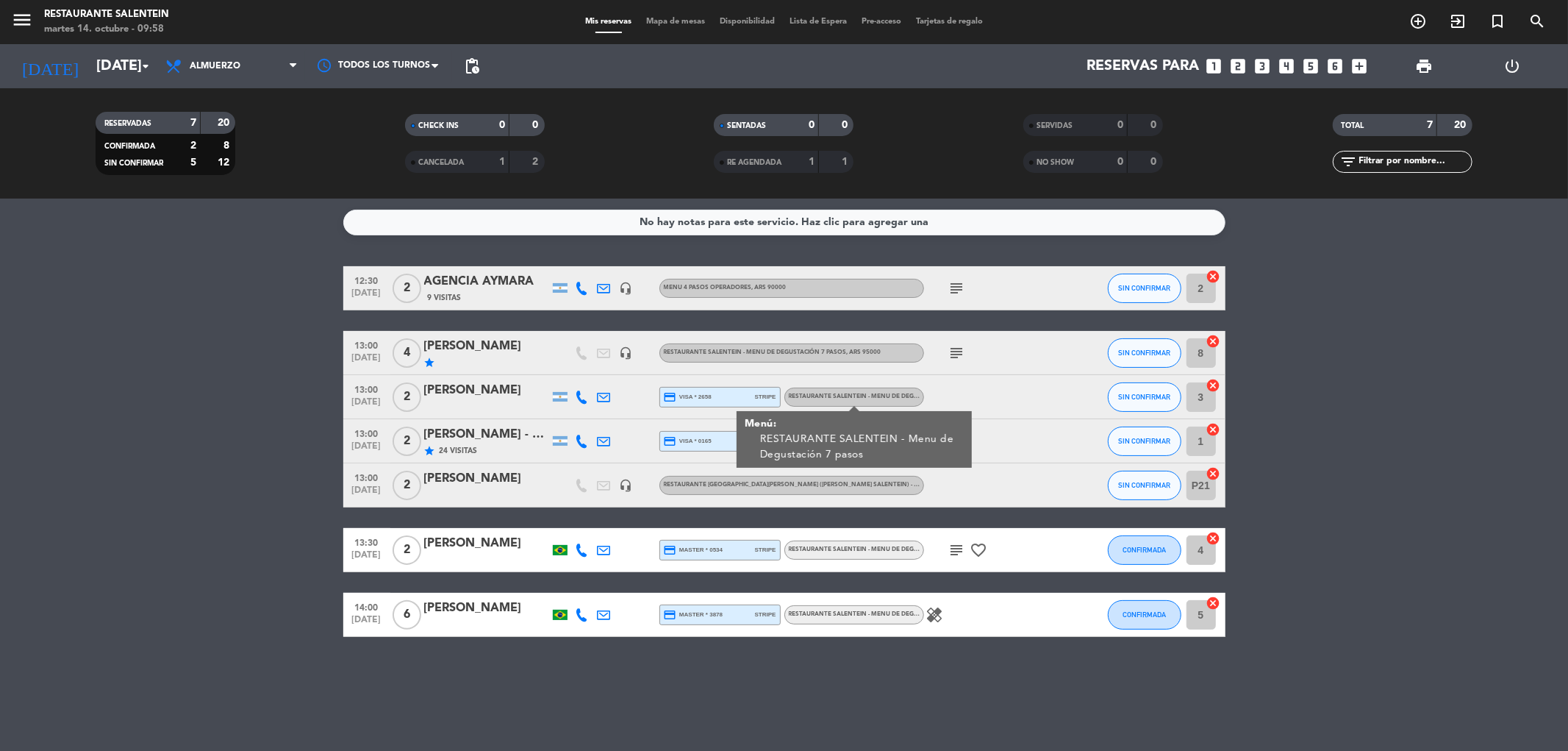
click at [973, 675] on div "No hay notas para este servicio. Haz clic para agregar una 12:30 [DATE] 2 AGENC…" at bounding box center [784, 474] width 1568 height 552
click at [854, 606] on div "RESTAURANTE SALENTEIN - Menu de Degustación 7 pasos" at bounding box center [854, 615] width 139 height 19
